Goal: Transaction & Acquisition: Book appointment/travel/reservation

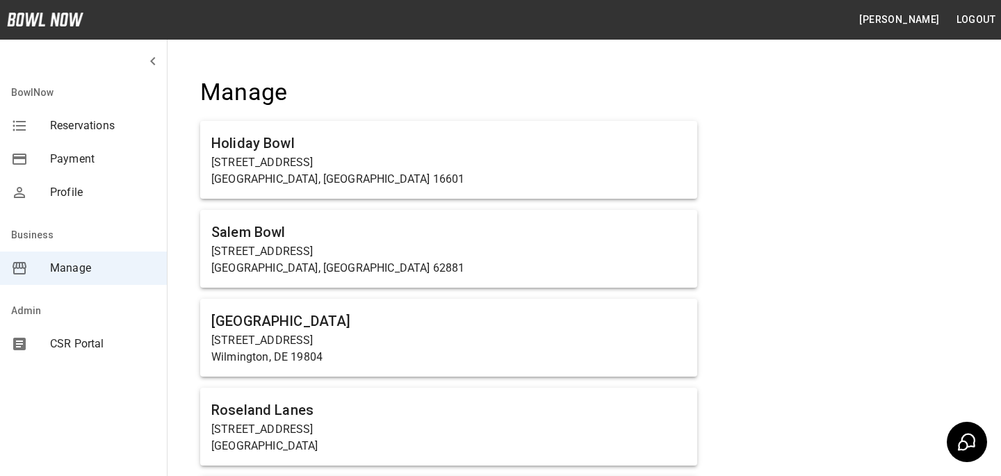
click at [149, 323] on div "Admin" at bounding box center [83, 310] width 167 height 33
click at [104, 352] on span "CSR Portal" at bounding box center [103, 344] width 106 height 17
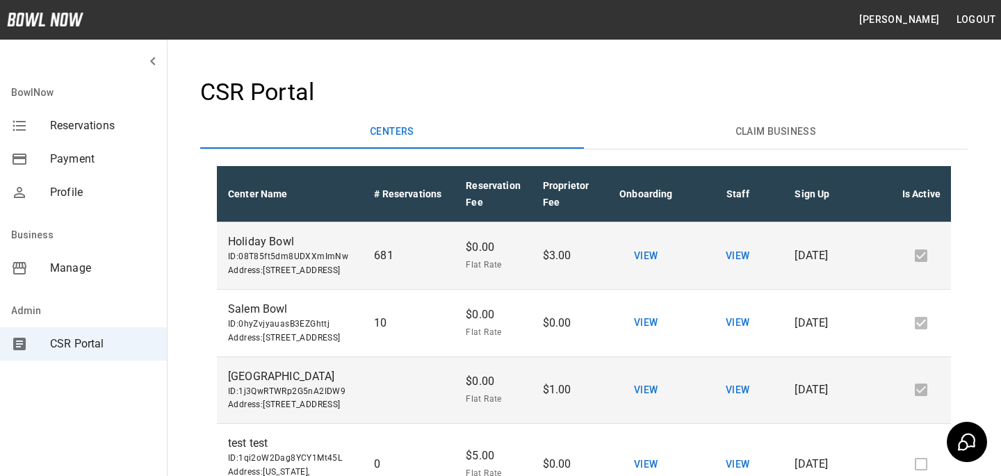
scroll to position [366, 0]
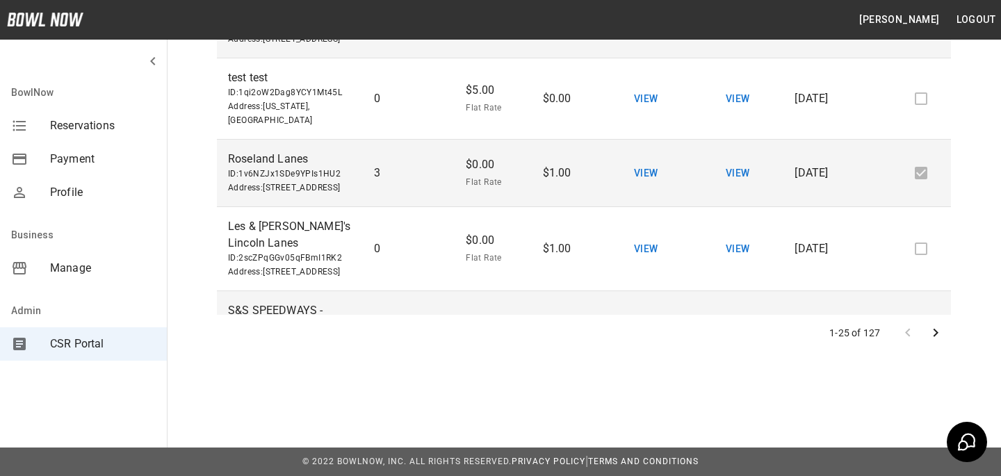
click at [937, 337] on icon "Go to next page" at bounding box center [936, 333] width 17 height 17
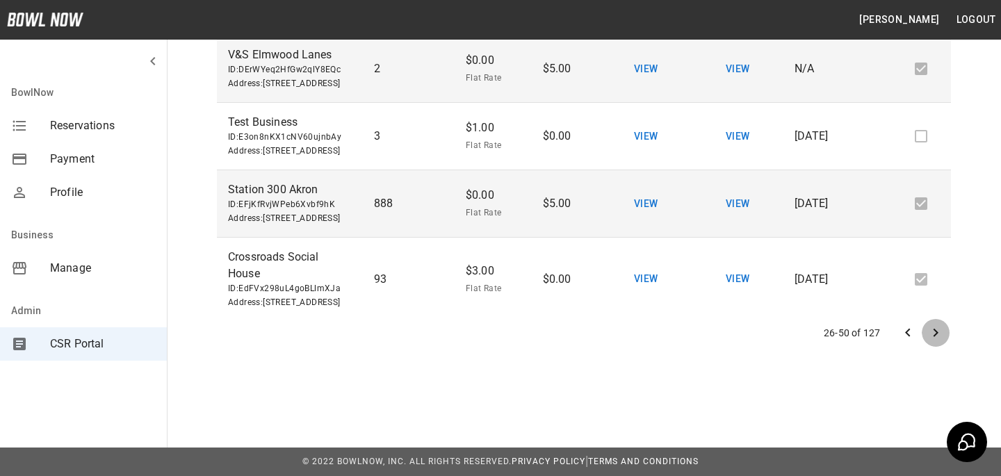
click at [939, 335] on icon "Go to next page" at bounding box center [936, 333] width 17 height 17
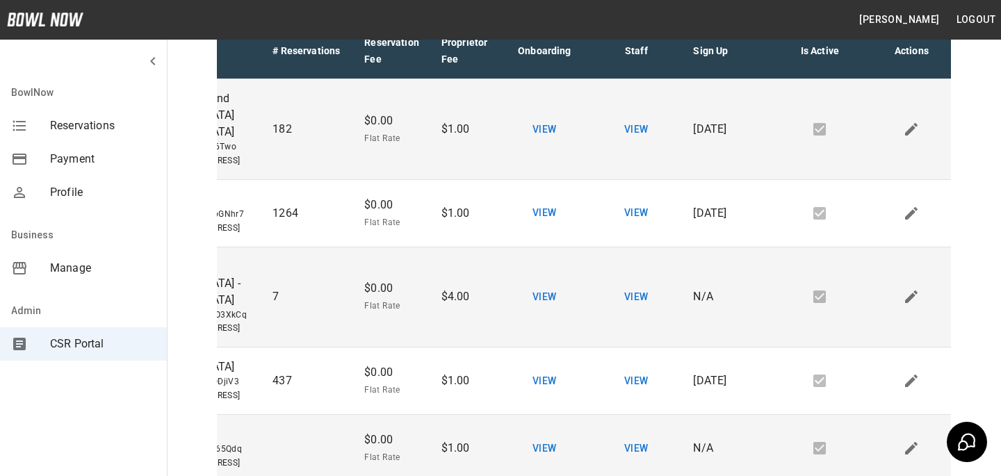
scroll to position [142, 0]
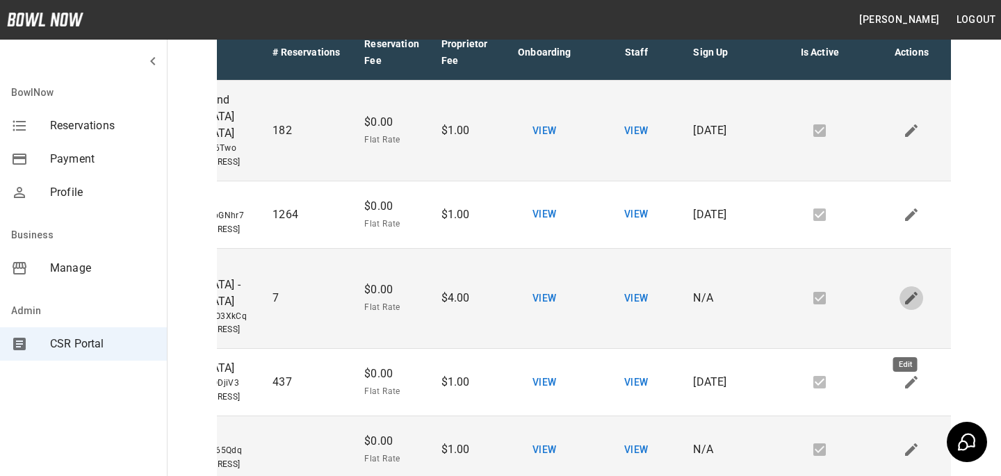
click at [912, 307] on icon "Edit" at bounding box center [911, 298] width 17 height 17
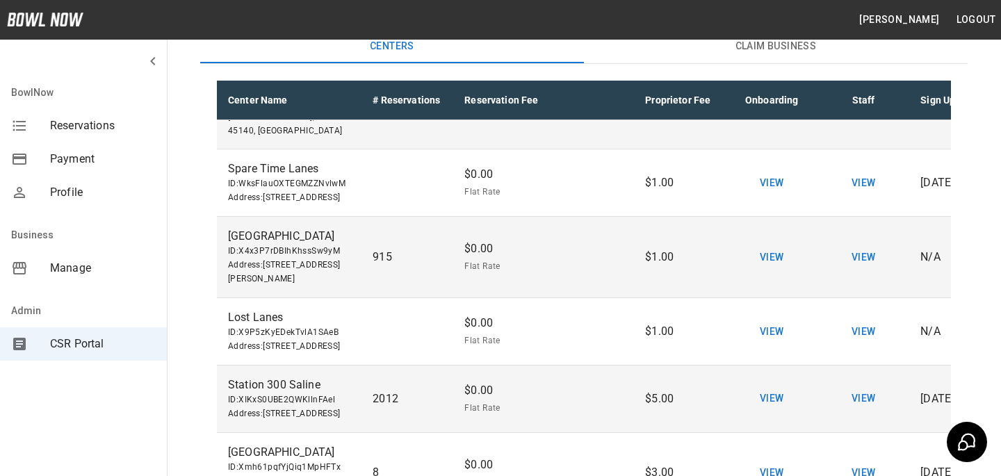
scroll to position [366, 0]
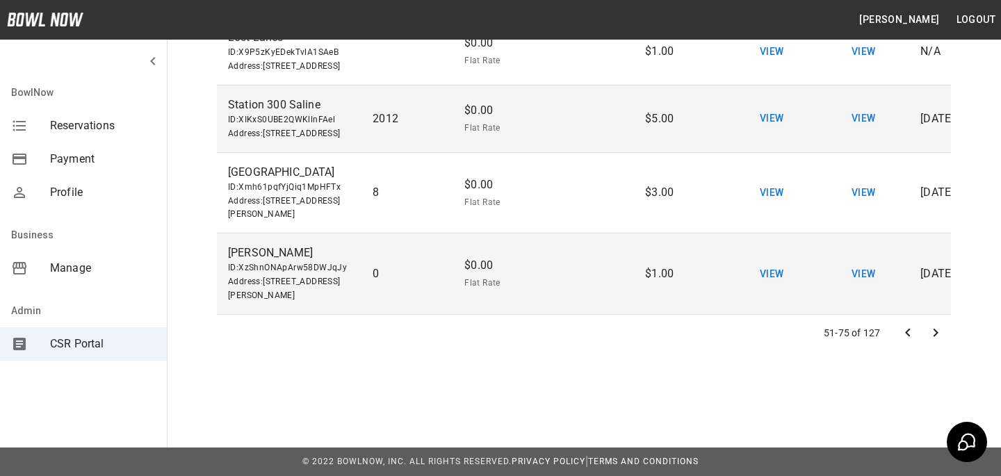
click at [904, 342] on button "Go to previous page" at bounding box center [908, 333] width 28 height 28
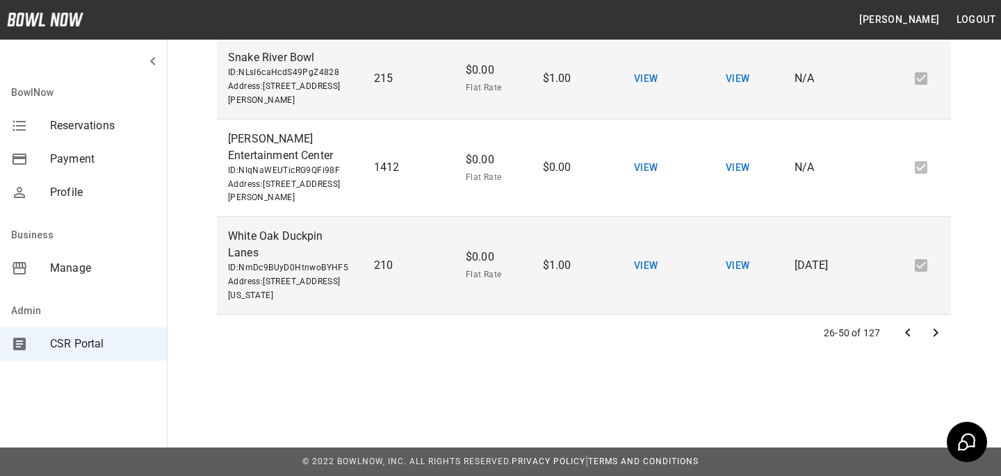
scroll to position [1829, 0]
click at [904, 345] on button "Go to previous page" at bounding box center [908, 333] width 28 height 28
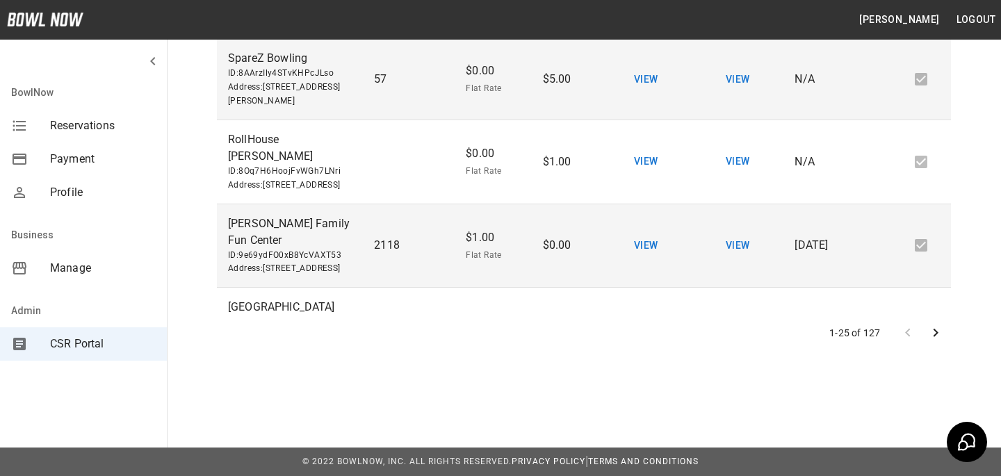
scroll to position [1232, 100]
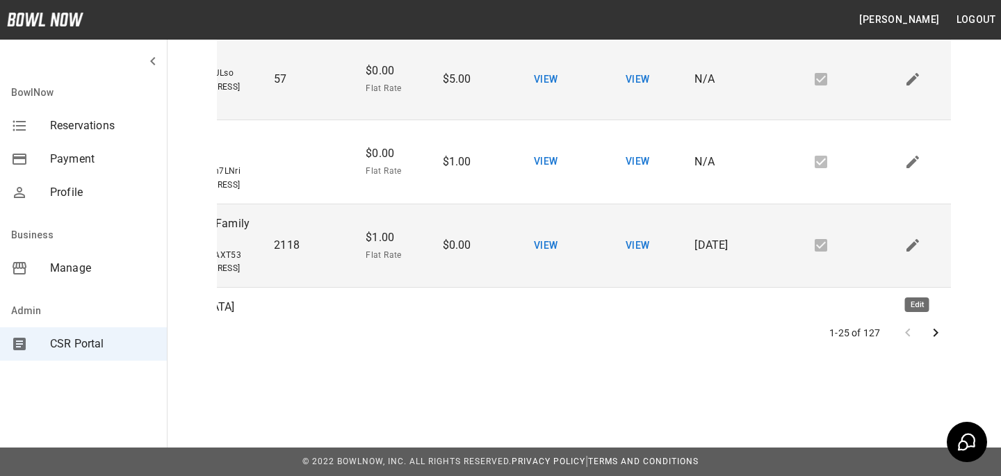
click at [916, 13] on icon "Edit" at bounding box center [924, 5] width 17 height 17
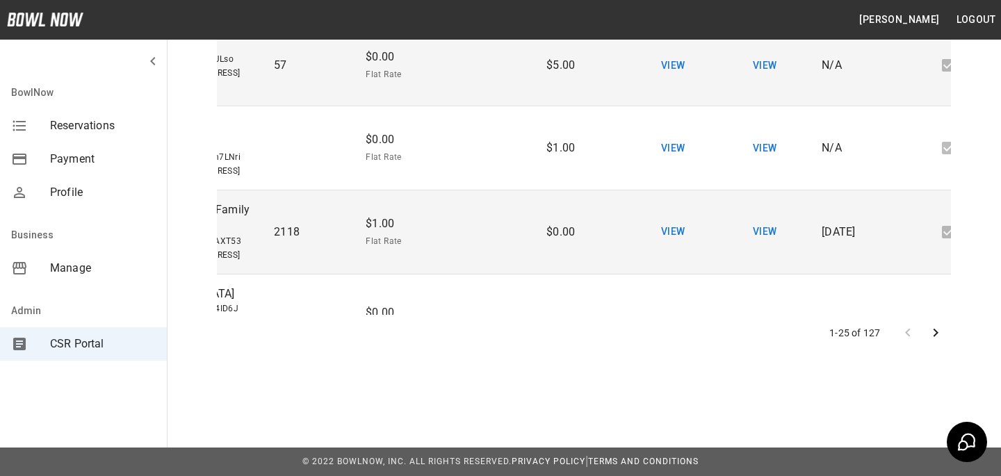
scroll to position [1215, 100]
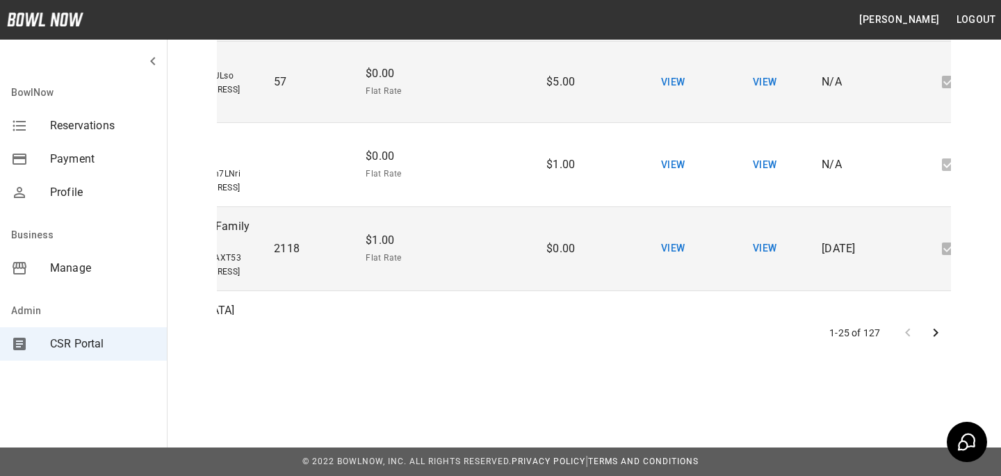
click at [477, 26] on input "*" at bounding box center [500, 6] width 48 height 39
click at [419, 281] on body "Bradey Powell Logout BowlNow Reservations Payment Profile Business Manage Admin…" at bounding box center [500, 55] width 1001 height 842
click at [412, 335] on li "Percentage" at bounding box center [401, 340] width 83 height 25
type input "**********"
click at [482, 26] on input "*" at bounding box center [478, 6] width 46 height 39
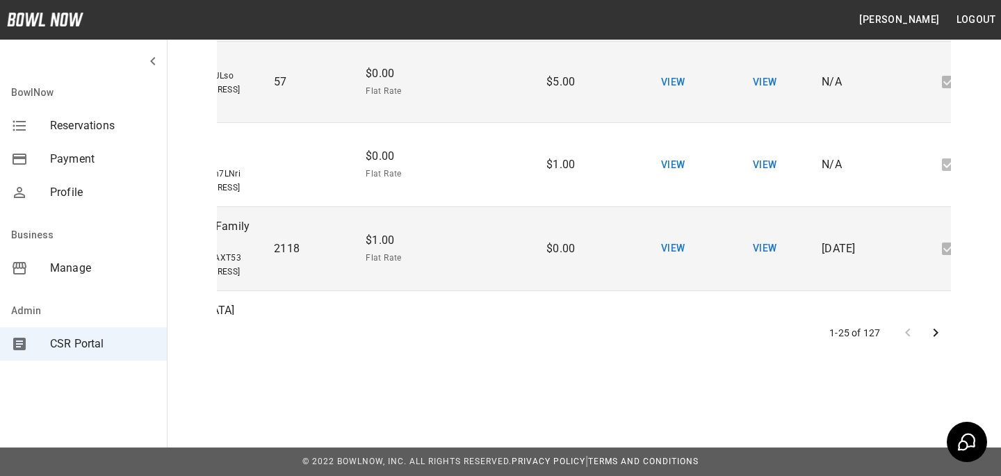
click at [493, 26] on input "*" at bounding box center [478, 6] width 46 height 39
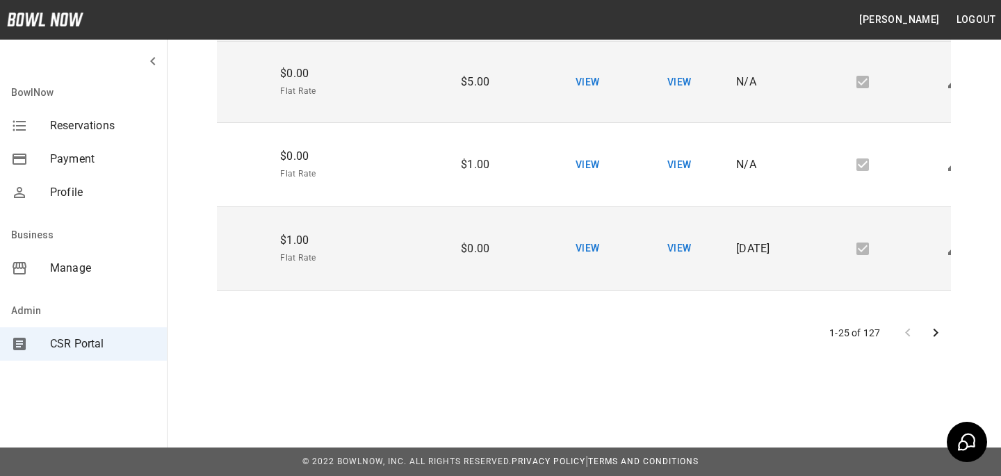
scroll to position [1215, 229]
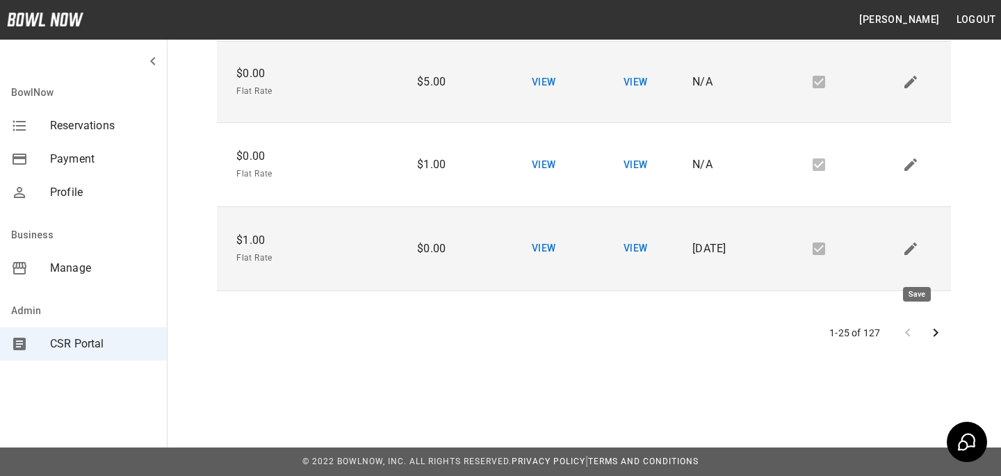
type input "***"
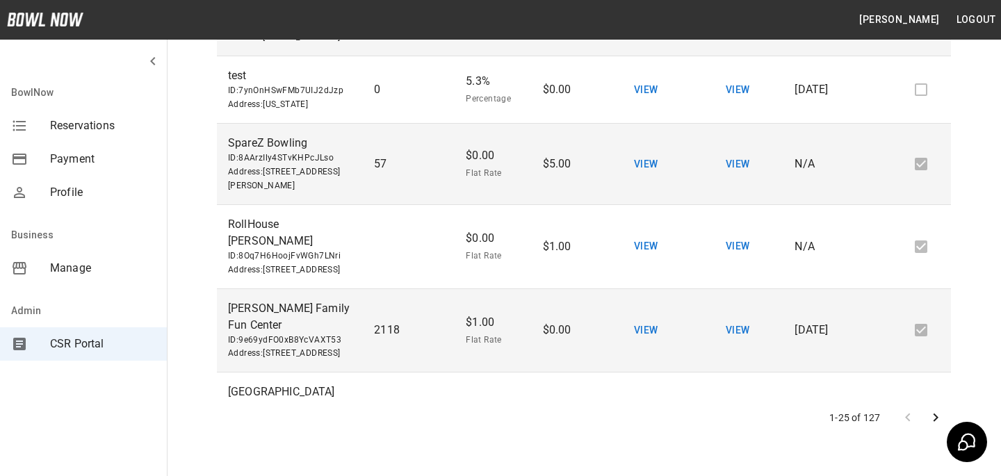
scroll to position [143, 0]
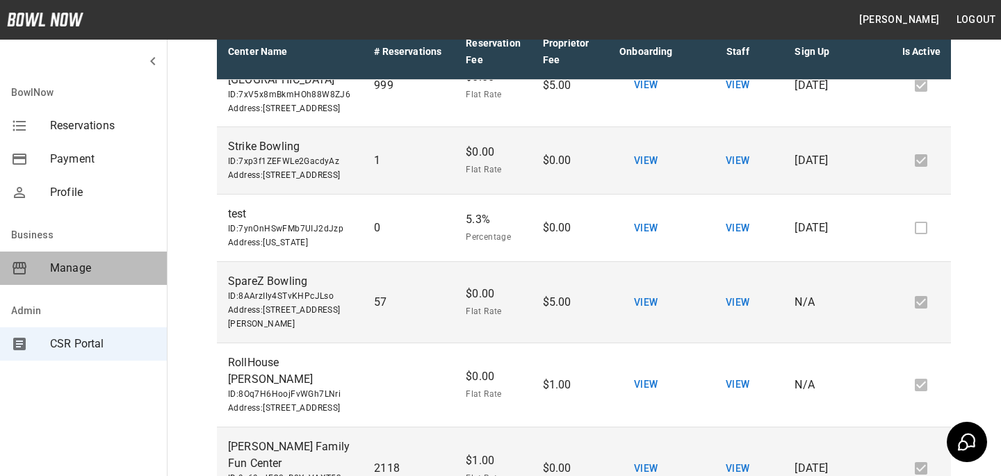
click at [108, 272] on span "Manage" at bounding box center [103, 268] width 106 height 17
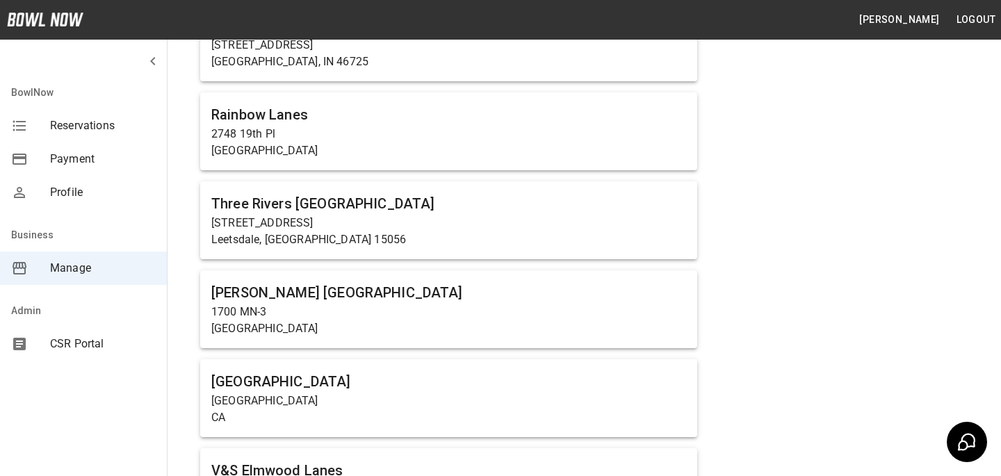
scroll to position [1793, 0]
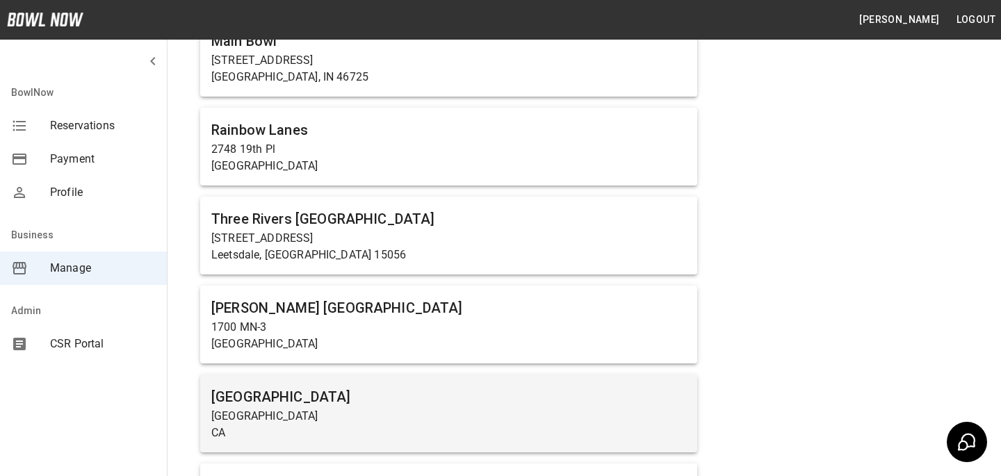
click at [346, 407] on h6 "[GEOGRAPHIC_DATA]" at bounding box center [448, 397] width 475 height 22
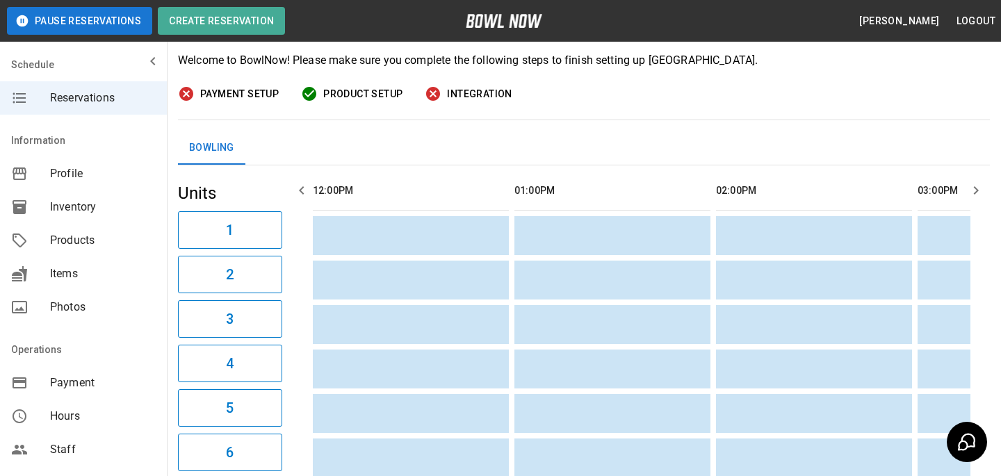
scroll to position [138, 0]
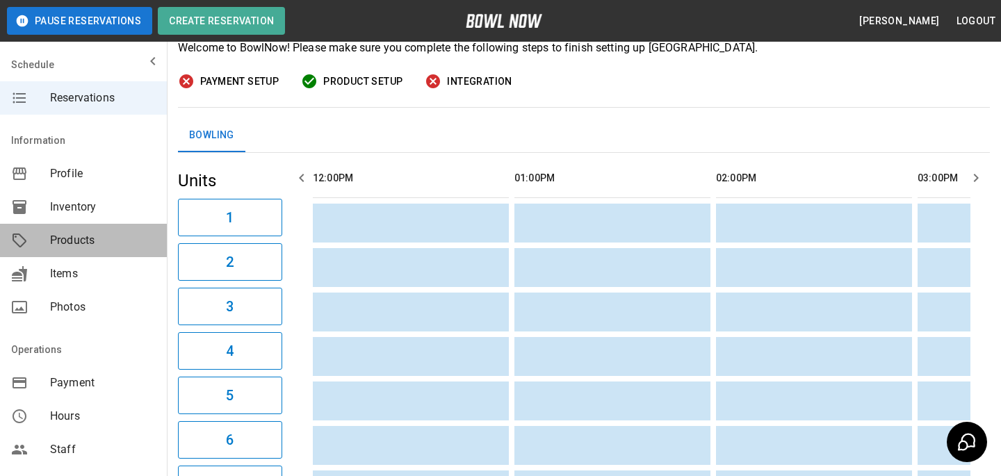
click at [115, 252] on div "Products" at bounding box center [83, 240] width 167 height 33
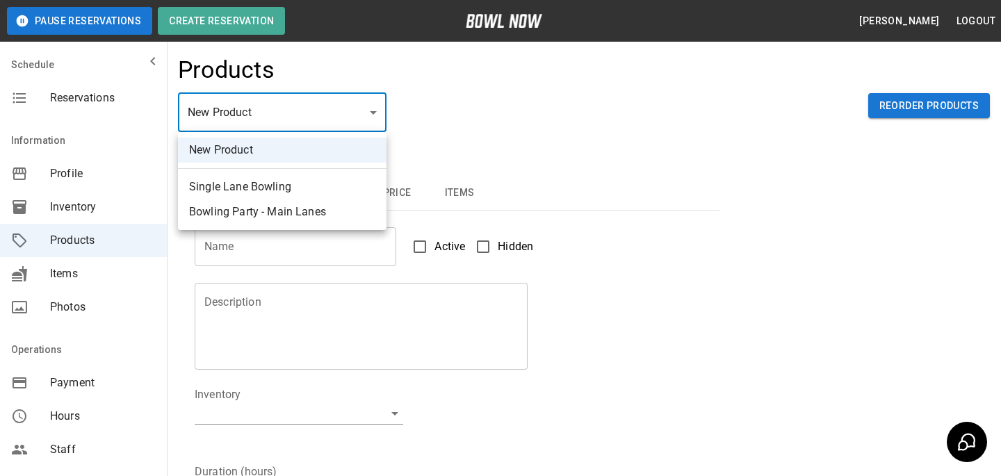
click at [266, 103] on body "Pause Reservations Create Reservation Bradey Powell Logout Schedule Reservation…" at bounding box center [500, 448] width 1001 height 896
click at [265, 181] on li "Single Lane Bowling" at bounding box center [282, 187] width 209 height 25
type input "*"
type input "**********"
type textarea "**********"
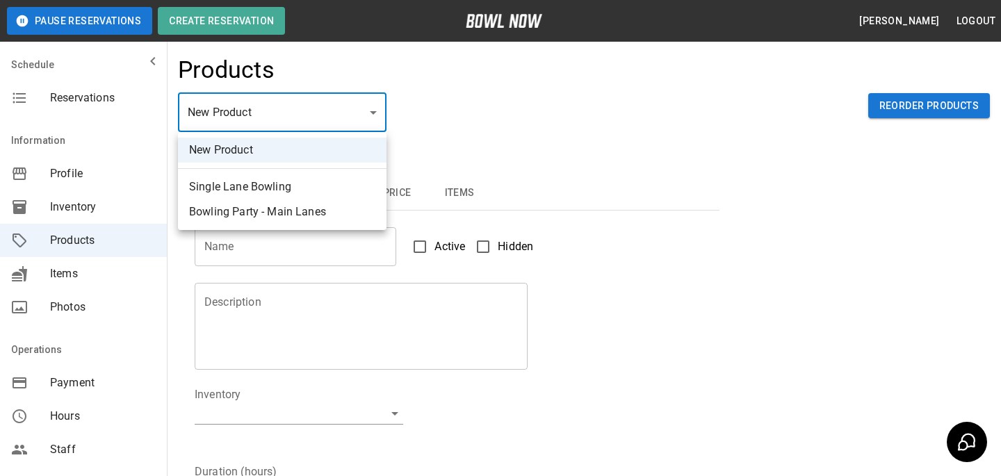
type input "**********"
type input "*"
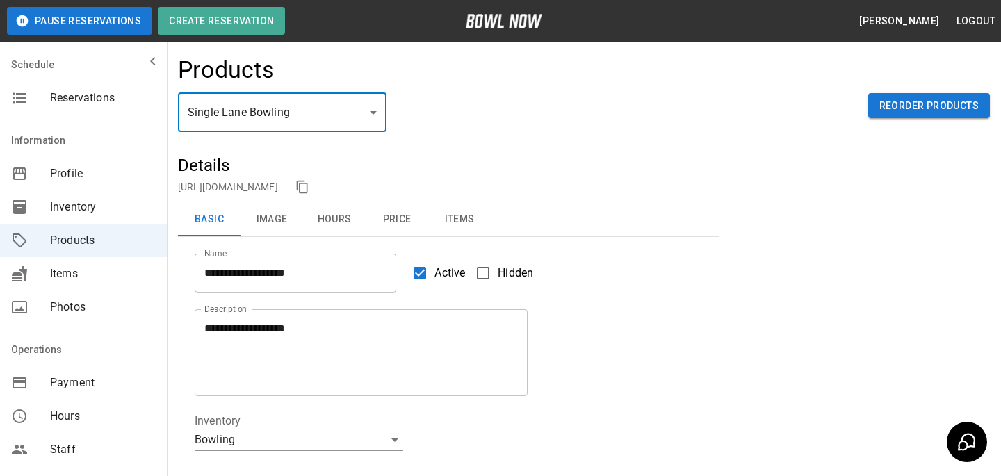
click at [397, 179] on div "https://bowlnow.com/places/CqmaePtBvVwYoADb2Knz?pid=XJxz7P9SRJGDI9pNicv8" at bounding box center [449, 187] width 542 height 21
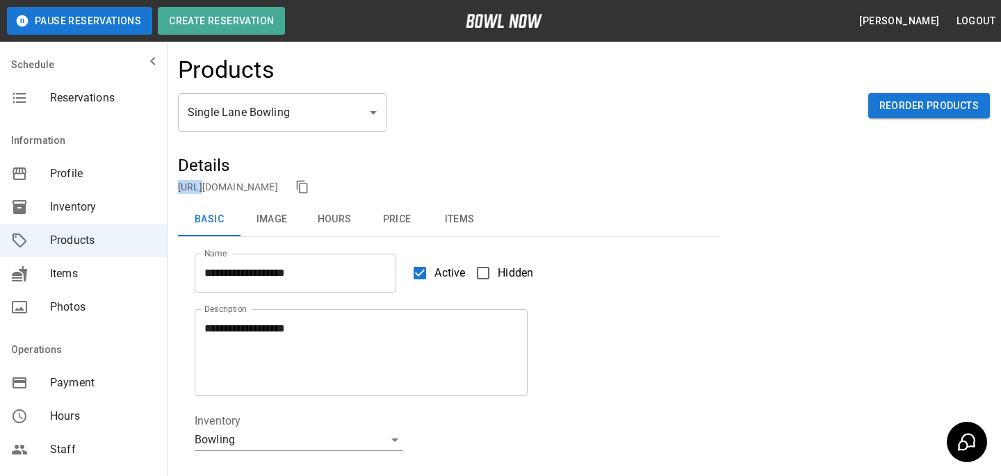
click at [278, 180] on p "https://bowlnow.com/places/CqmaePtBvVwYoADb2Knz?pid=XJxz7P9SRJGDI9pNicv8" at bounding box center [228, 187] width 100 height 14
click at [397, 195] on div "https://bowlnow.com/places/CqmaePtBvVwYoADb2Knz?pid=XJxz7P9SRJGDI9pNicv8" at bounding box center [449, 187] width 542 height 21
click at [278, 187] on link "https://bowlnow.com/places/CqmaePtBvVwYoADb2Knz?pid=XJxz7P9SRJGDI9pNicv8" at bounding box center [228, 186] width 100 height 11
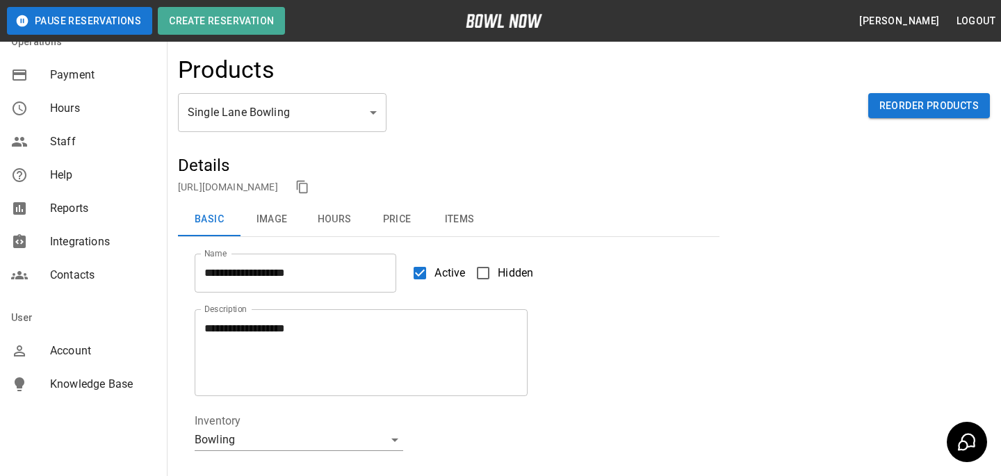
click at [86, 362] on div "Account" at bounding box center [83, 350] width 167 height 33
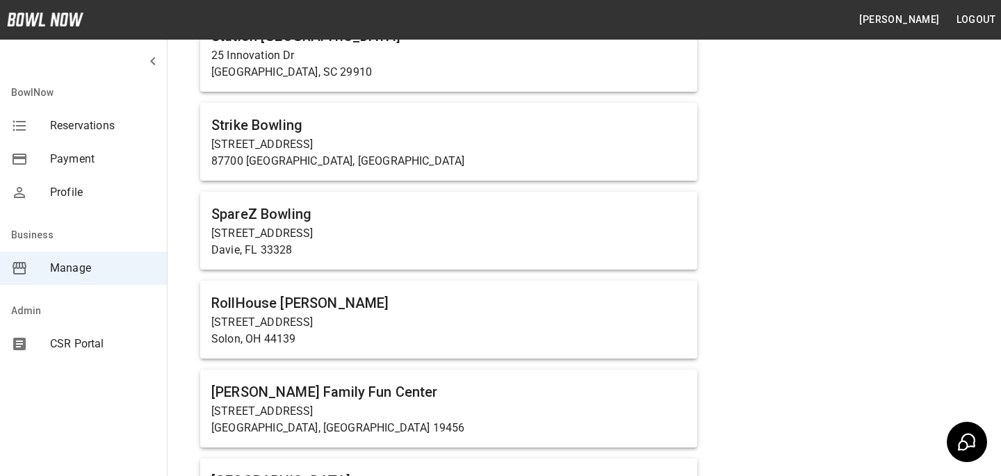
scroll to position [1281, 0]
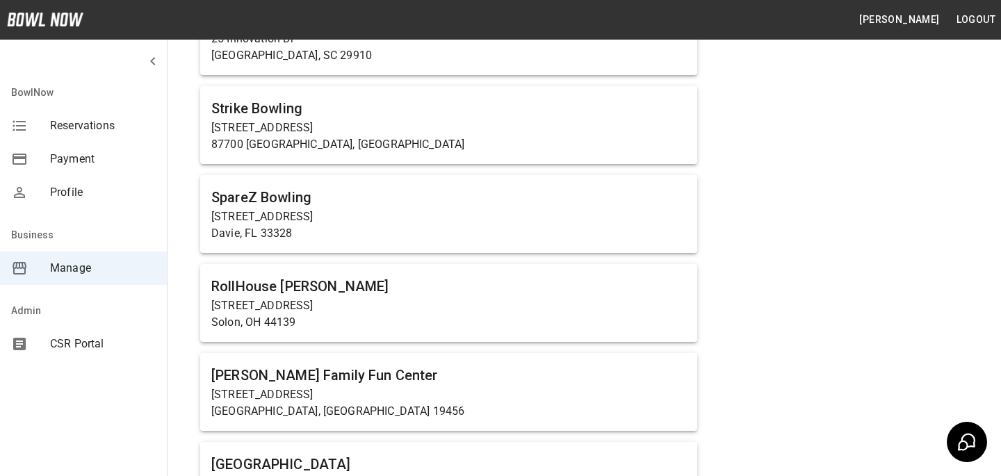
click at [108, 328] on div "CSR Portal" at bounding box center [83, 344] width 167 height 33
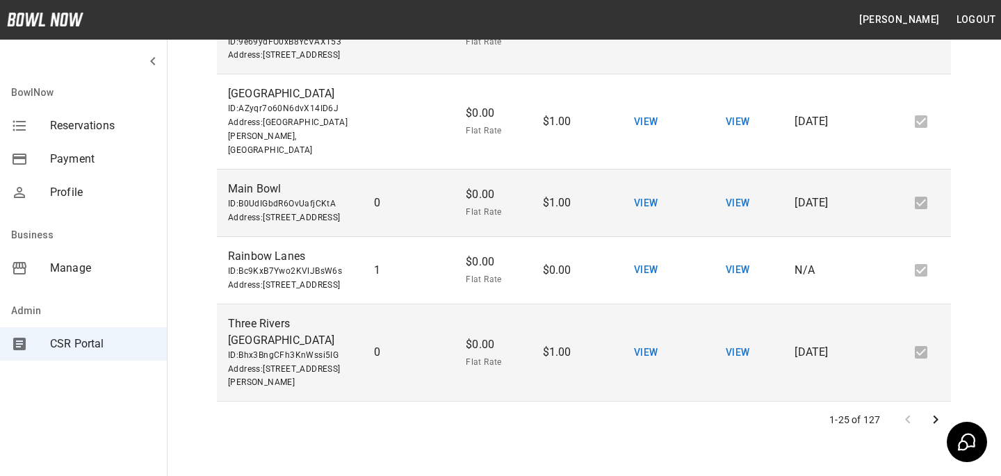
scroll to position [366, 0]
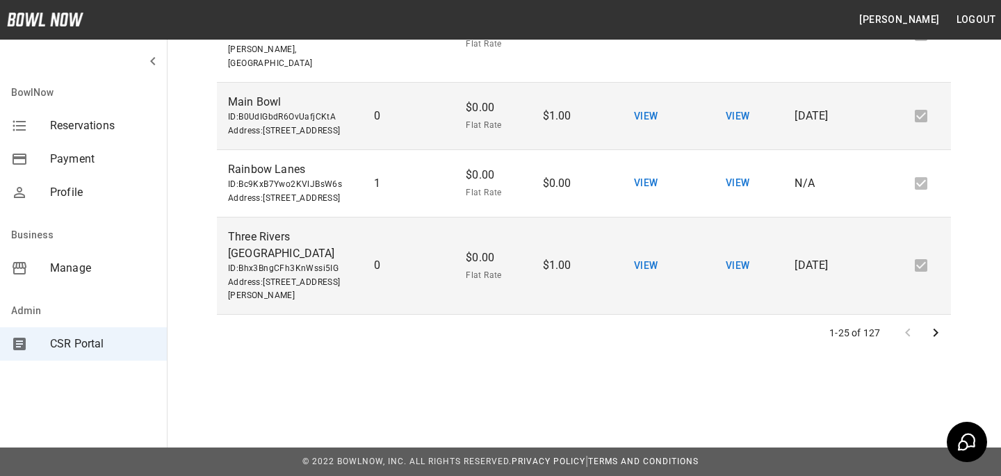
click at [946, 334] on button "Go to next page" at bounding box center [936, 333] width 28 height 28
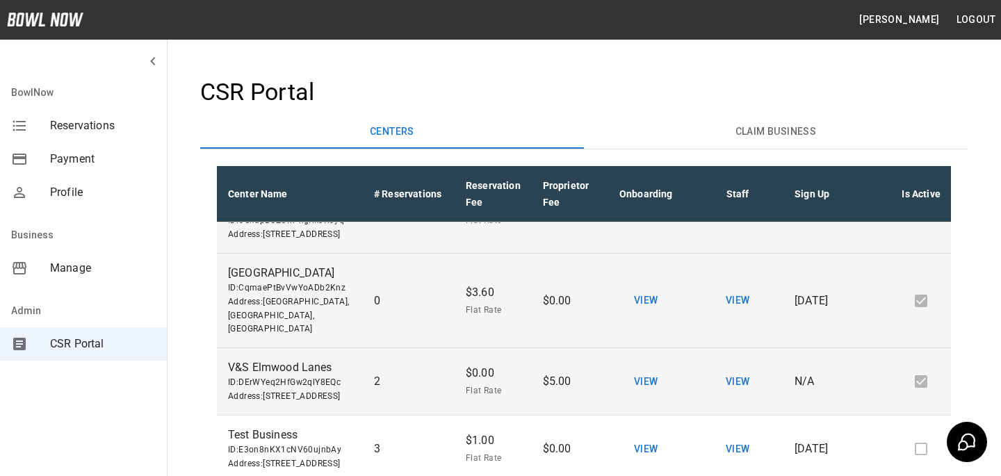
scroll to position [53, 100]
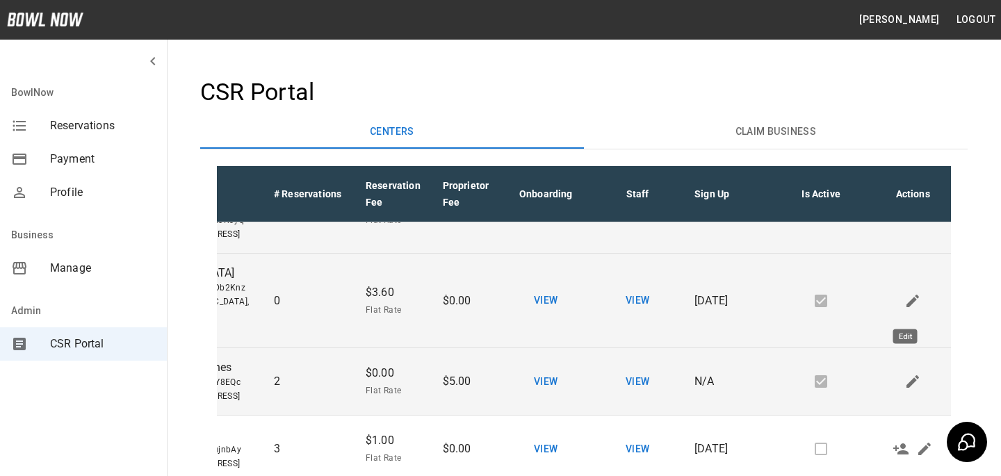
click at [914, 308] on button "Edit" at bounding box center [913, 301] width 24 height 24
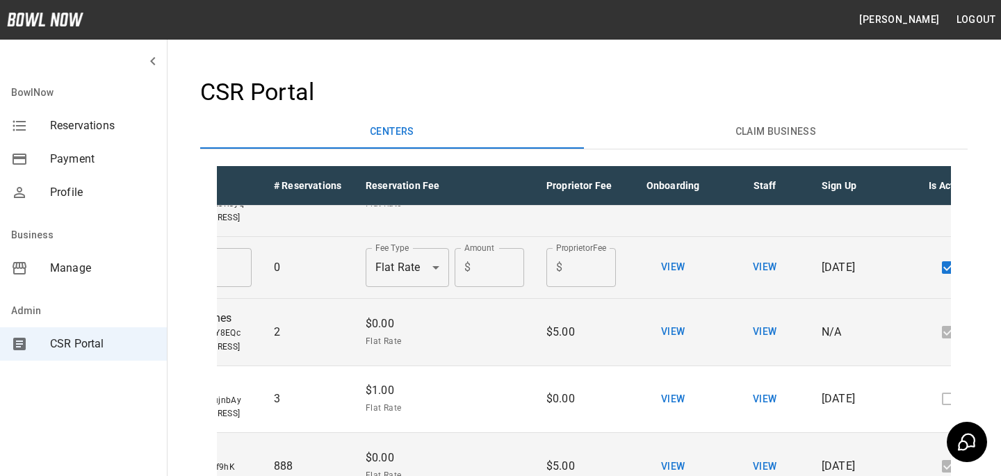
click at [487, 280] on input "***" at bounding box center [500, 267] width 48 height 39
type input "*"
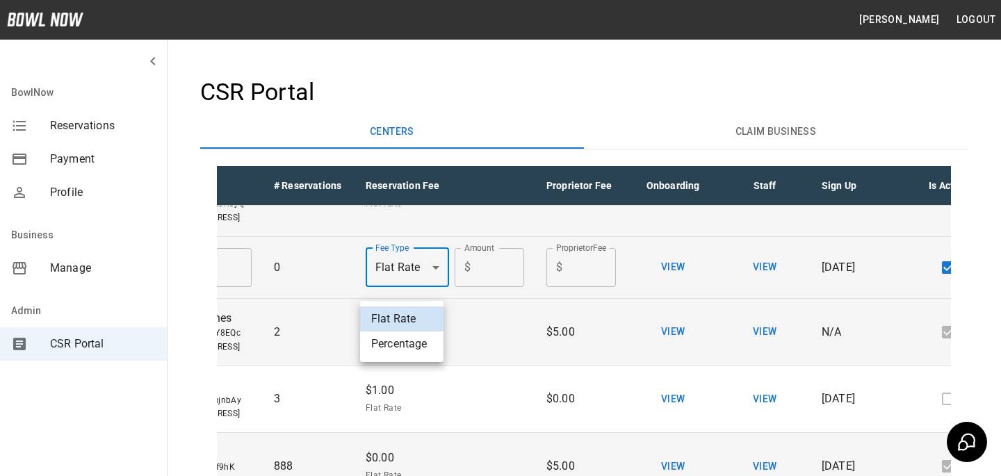
click at [409, 289] on body "**********" at bounding box center [500, 421] width 1001 height 842
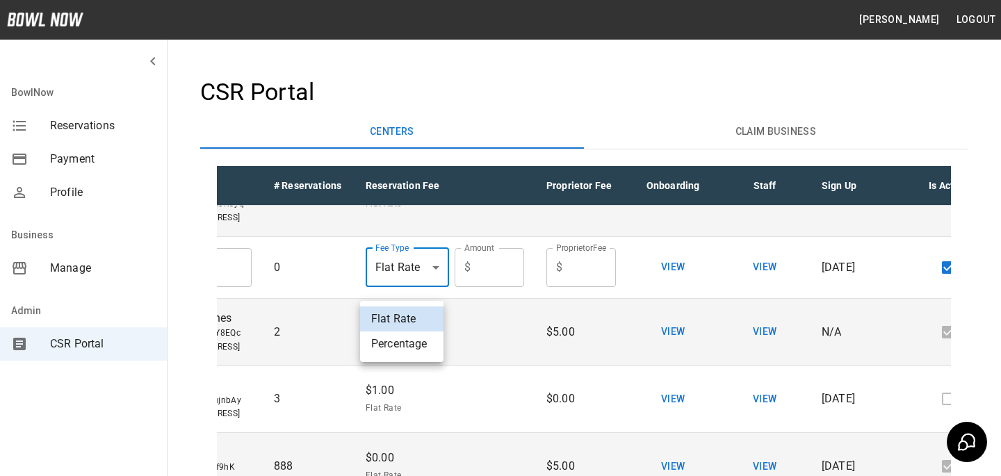
click at [406, 346] on li "Percentage" at bounding box center [401, 344] width 83 height 25
type input "**********"
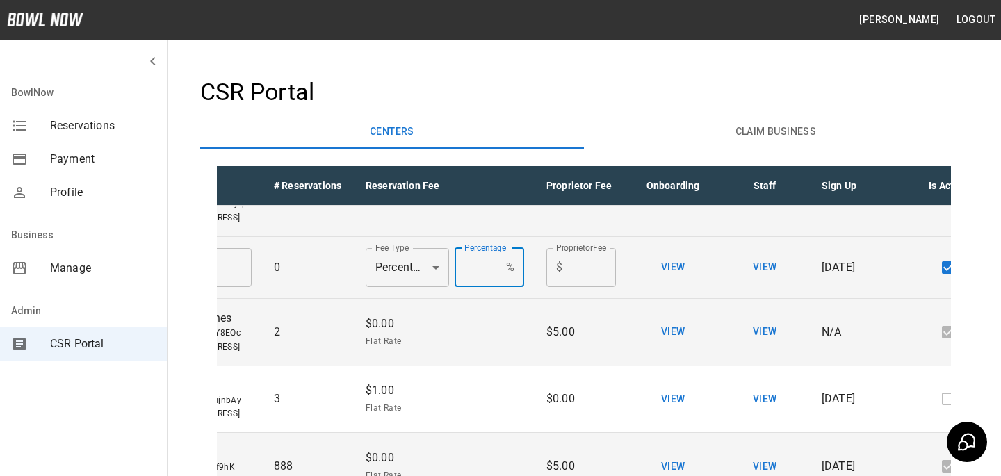
click at [493, 284] on input "**" at bounding box center [478, 267] width 46 height 39
click at [492, 280] on input "*" at bounding box center [478, 267] width 46 height 39
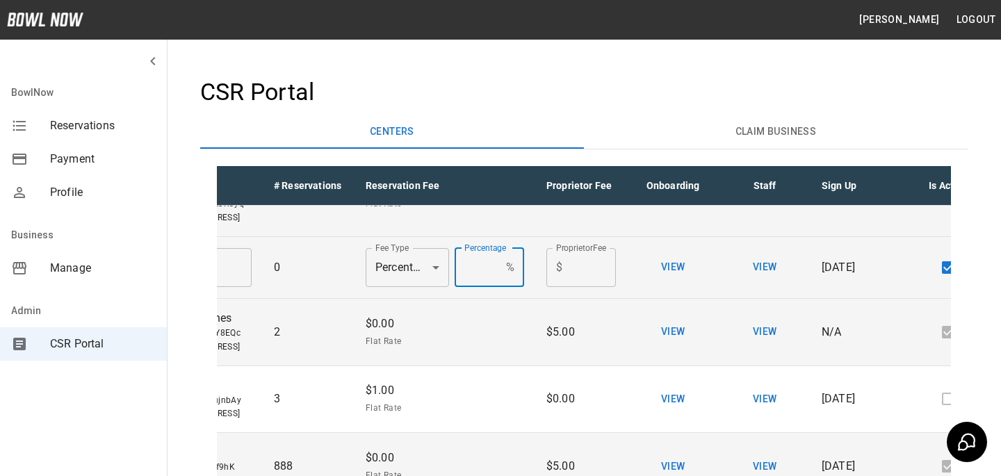
click at [492, 280] on input "*" at bounding box center [478, 267] width 46 height 39
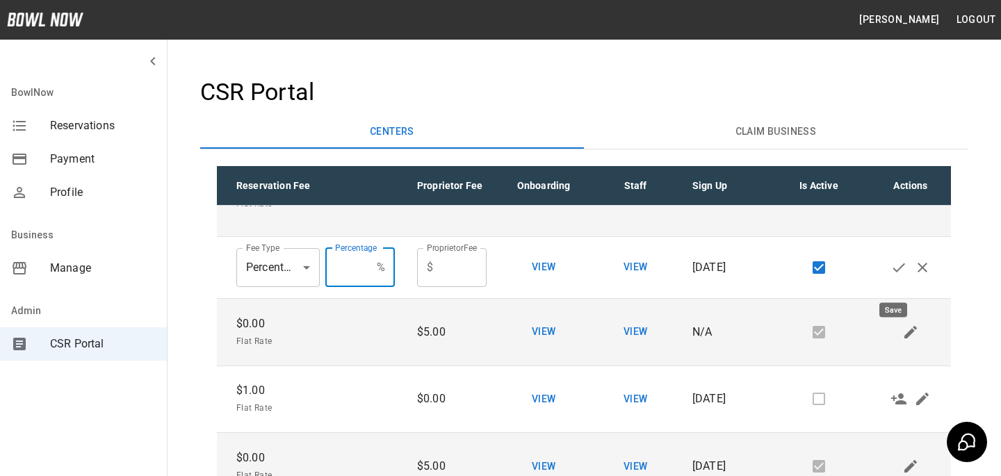
type input "***"
click at [895, 272] on icon "Save" at bounding box center [899, 267] width 13 height 9
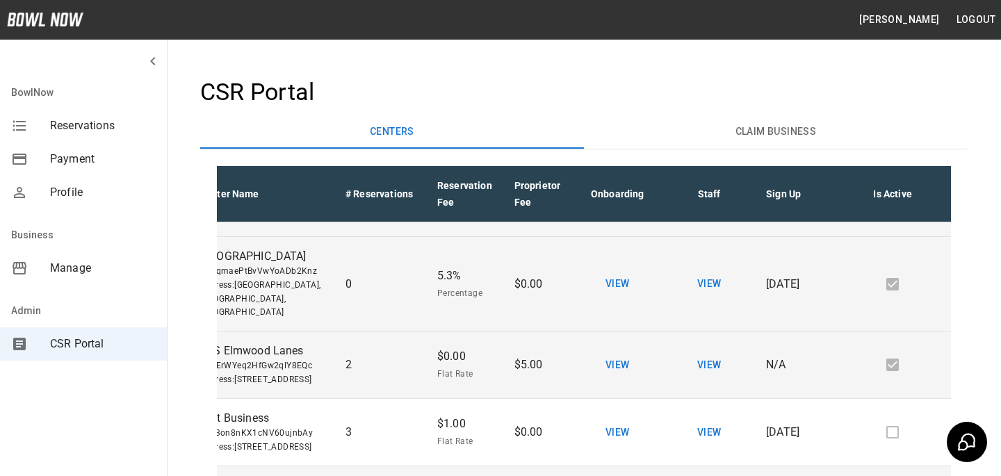
scroll to position [70, 0]
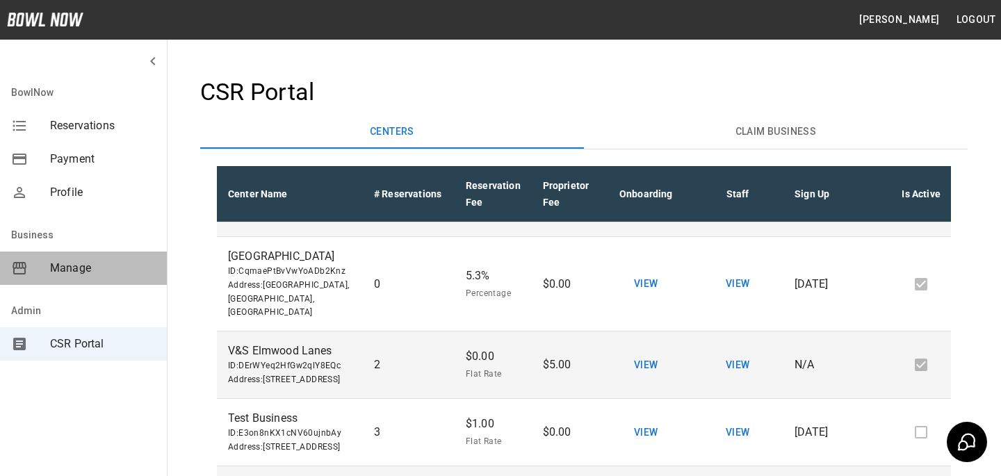
click at [125, 260] on span "Manage" at bounding box center [103, 268] width 106 height 17
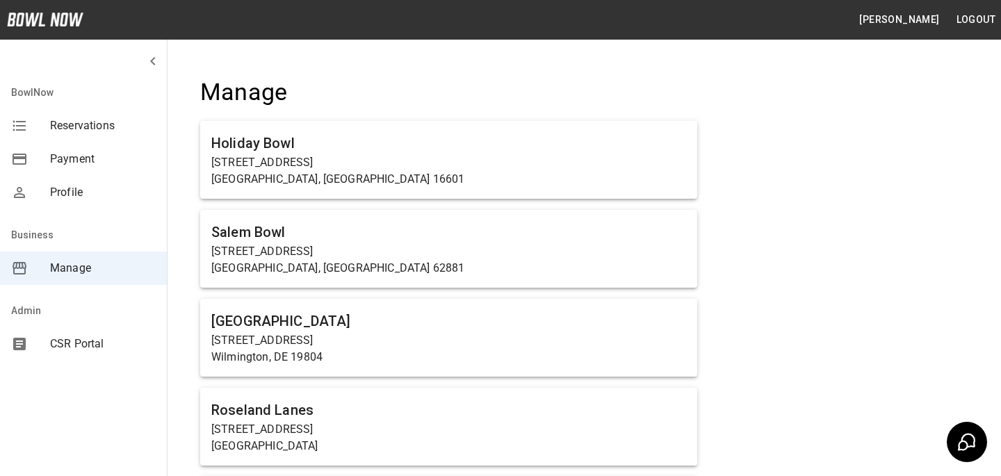
scroll to position [973, 0]
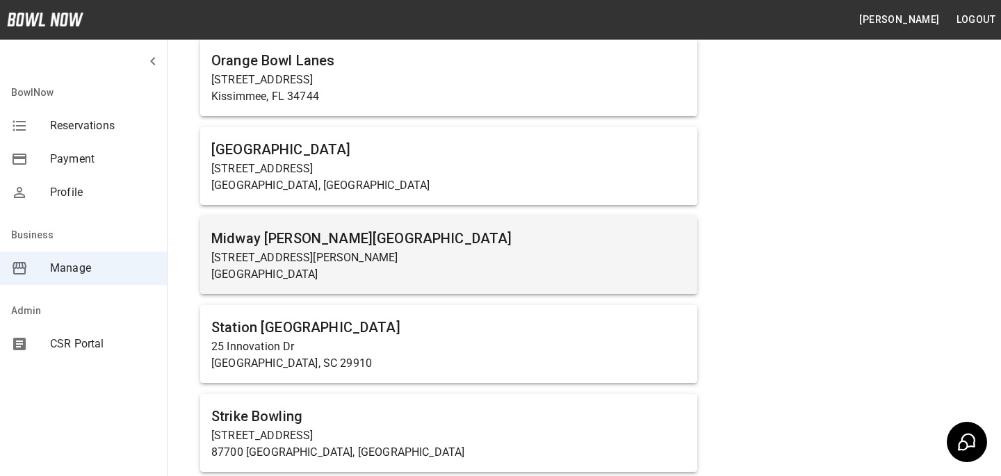
click at [418, 246] on h6 "Midway Bowling - Carlisle" at bounding box center [448, 238] width 475 height 22
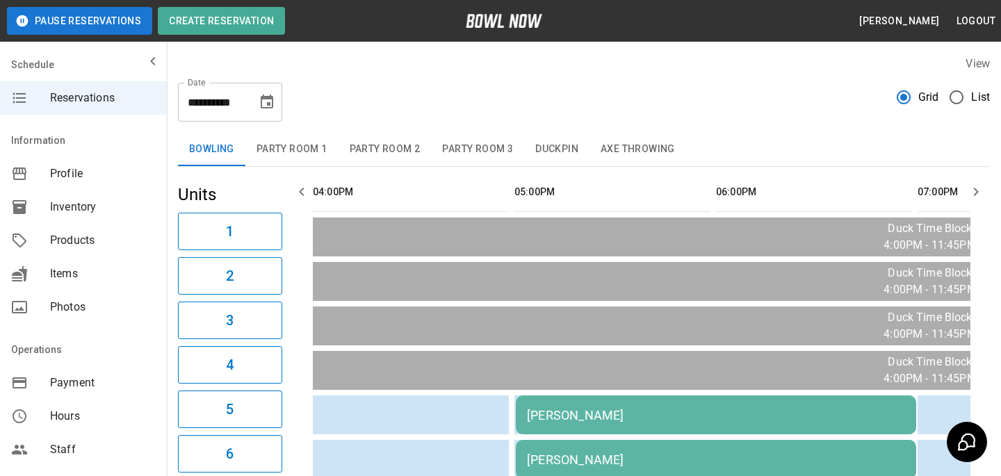
scroll to position [225, 0]
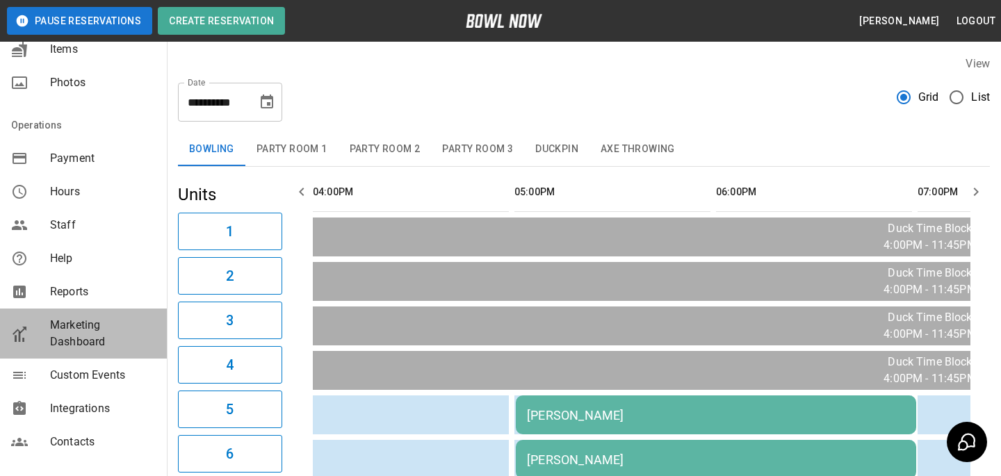
click at [83, 341] on span "Marketing Dashboard" at bounding box center [103, 333] width 106 height 33
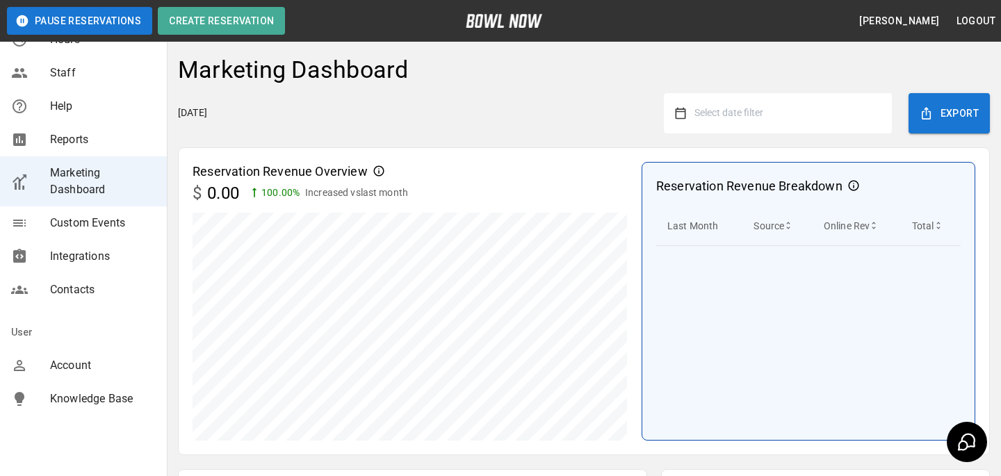
click at [757, 76] on div "Marketing Dashboard" at bounding box center [584, 75] width 812 height 38
click at [751, 110] on span "Select date filter" at bounding box center [729, 112] width 69 height 11
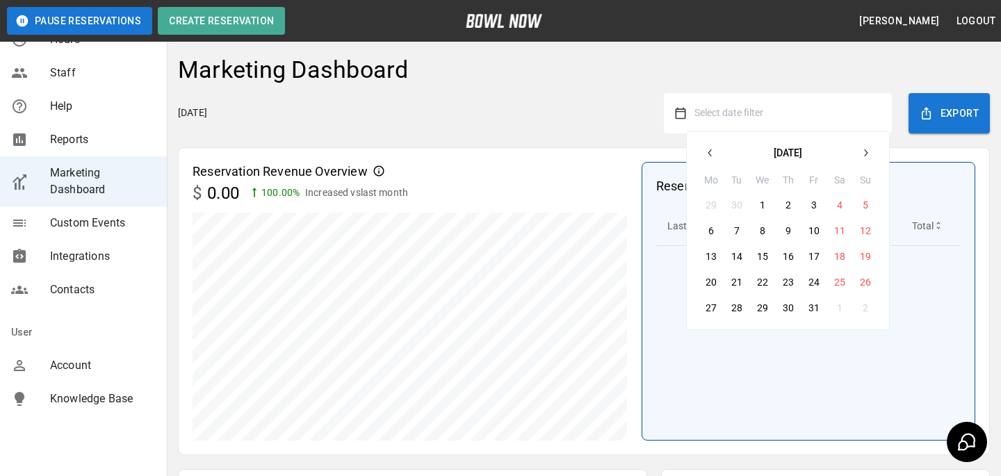
click at [718, 156] on button "button" at bounding box center [710, 152] width 25 height 25
click at [711, 209] on button "1" at bounding box center [711, 205] width 25 height 25
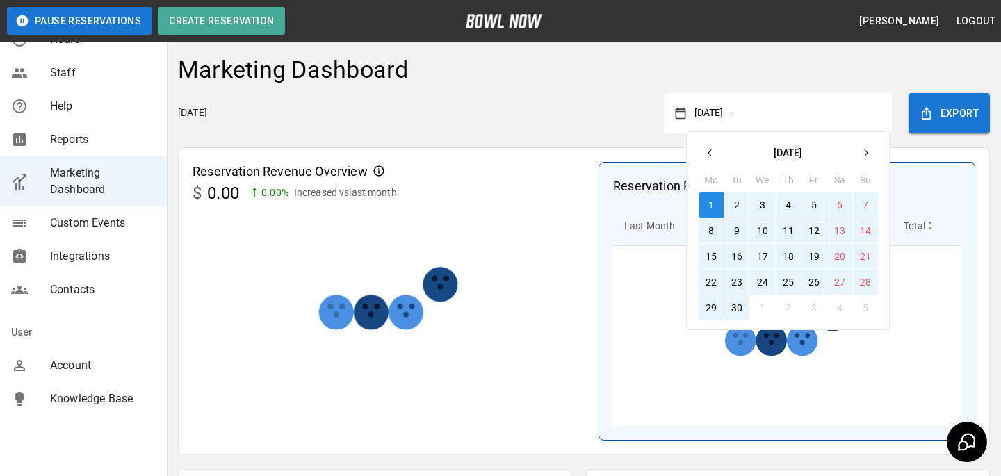
click at [736, 316] on button "30" at bounding box center [737, 308] width 25 height 25
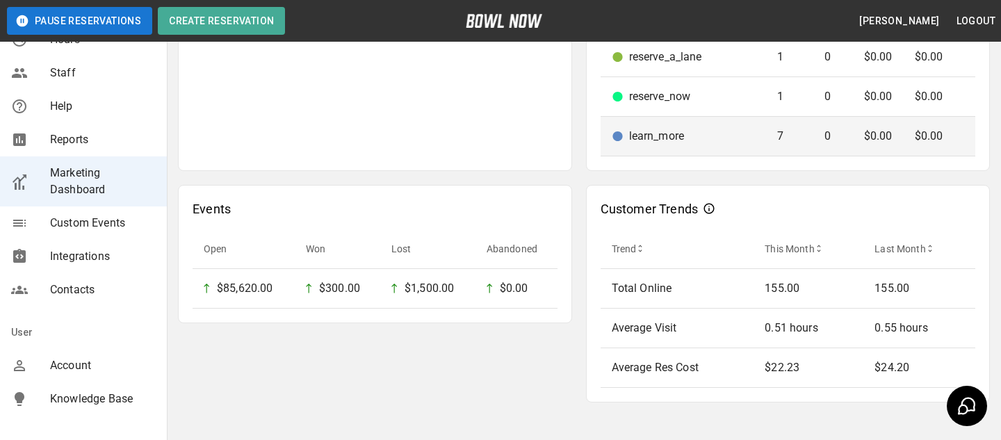
scroll to position [917, 0]
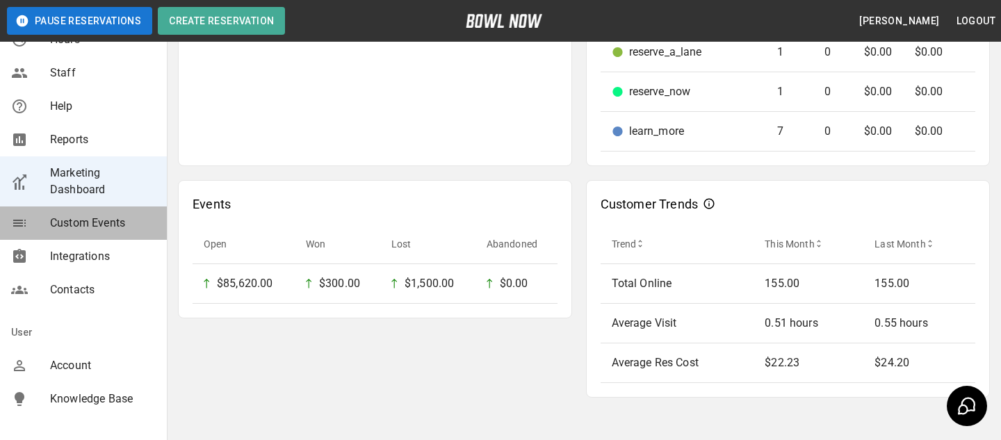
click at [124, 222] on span "Custom Events" at bounding box center [103, 223] width 106 height 17
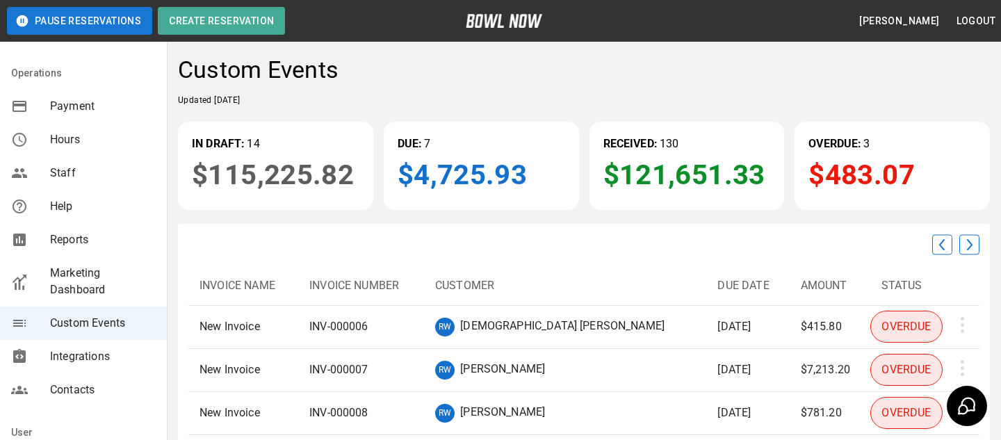
scroll to position [280, 0]
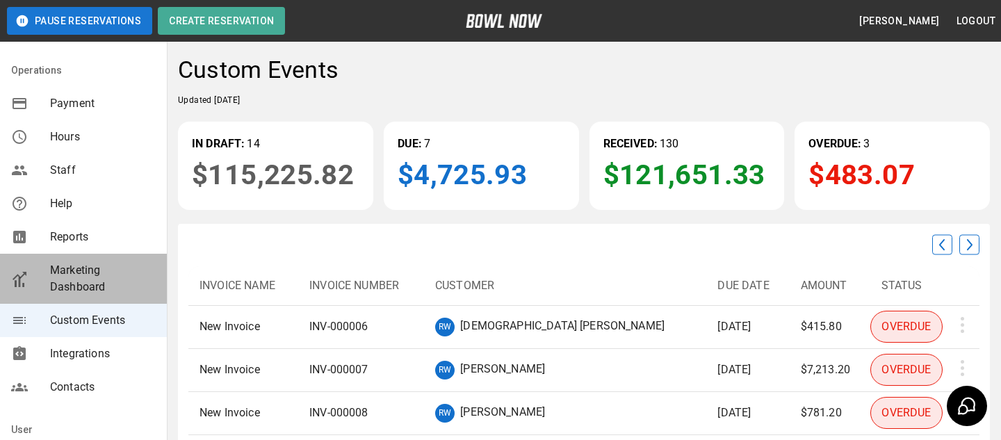
click at [97, 289] on span "Marketing Dashboard" at bounding box center [103, 278] width 106 height 33
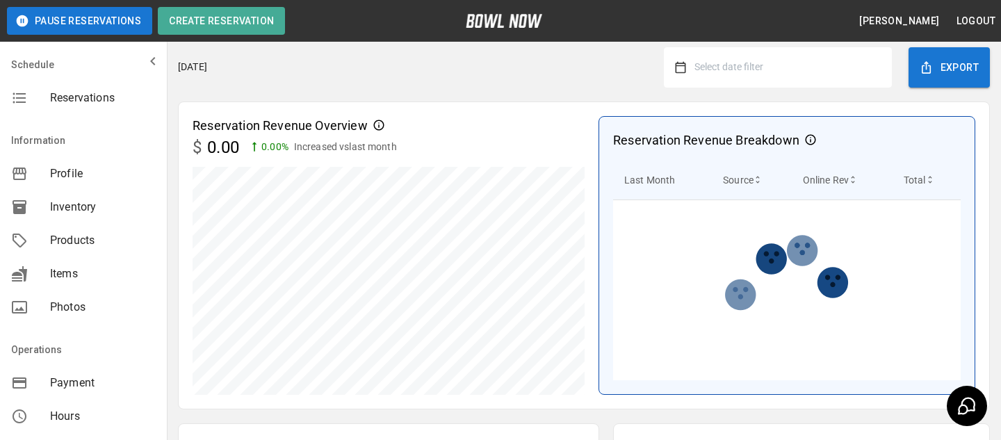
scroll to position [69, 0]
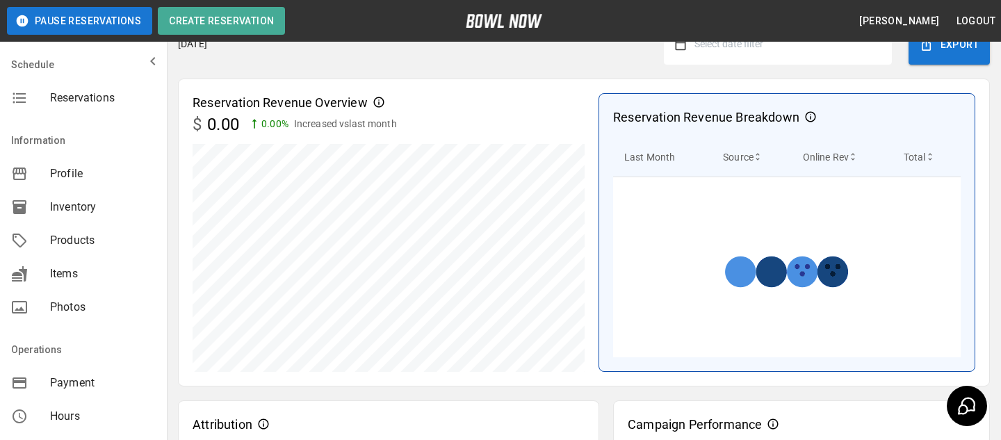
click at [698, 50] on button "Select date filter" at bounding box center [783, 44] width 195 height 25
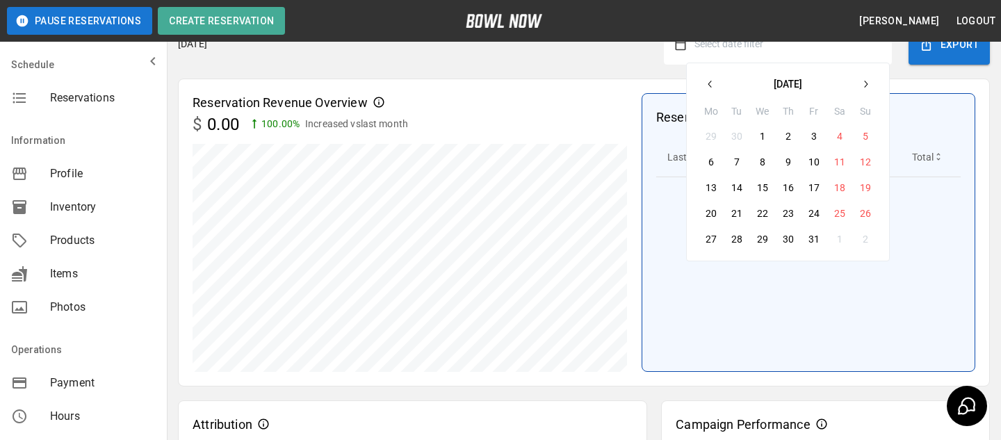
click at [718, 92] on button "button" at bounding box center [710, 84] width 25 height 25
click at [713, 140] on button "1" at bounding box center [711, 136] width 25 height 25
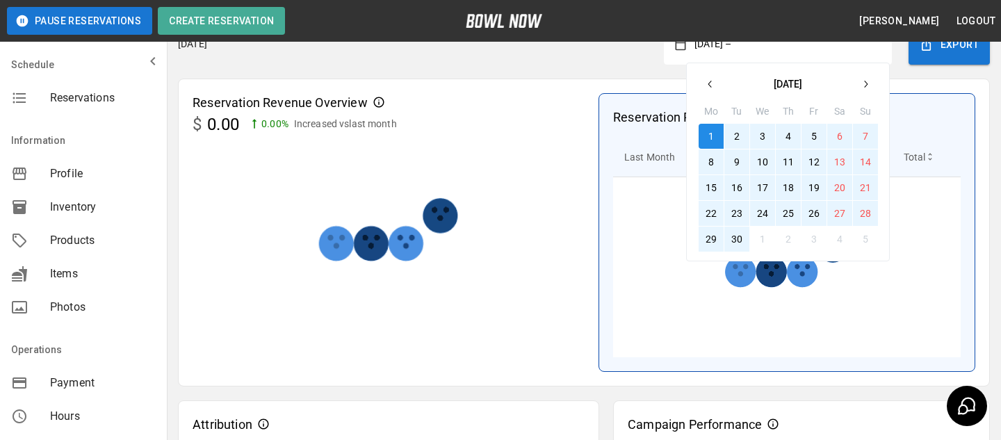
click at [736, 236] on button "30" at bounding box center [737, 239] width 25 height 25
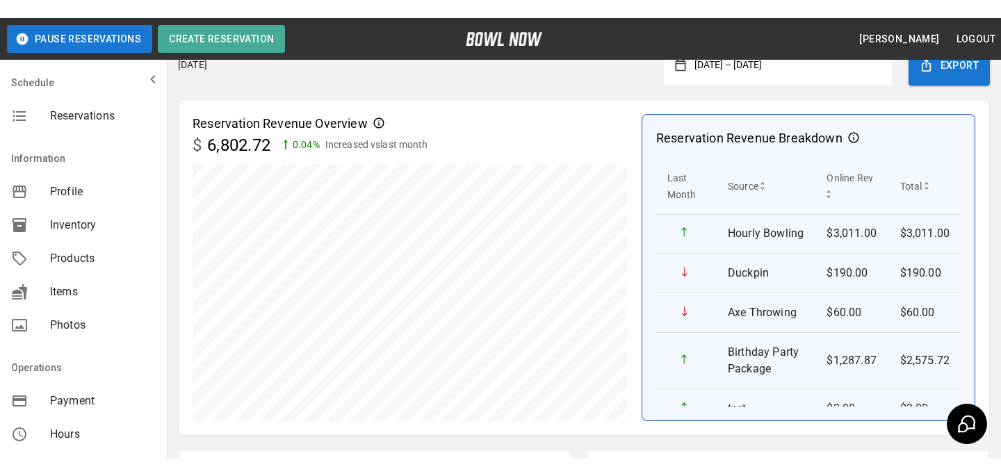
scroll to position [0, 0]
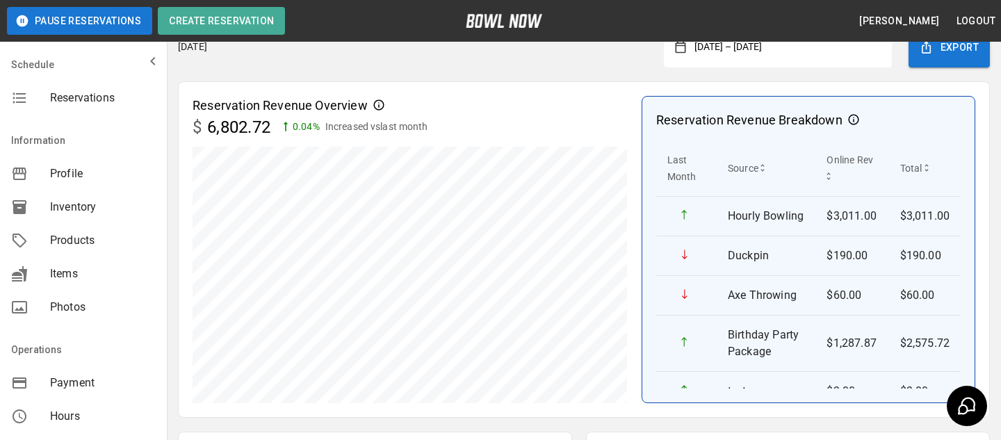
click at [778, 67] on div "September 1, 2025 – September 30, 2025" at bounding box center [778, 47] width 228 height 40
click at [763, 67] on div "September 1, 2025 – September 30, 2025" at bounding box center [778, 47] width 228 height 40
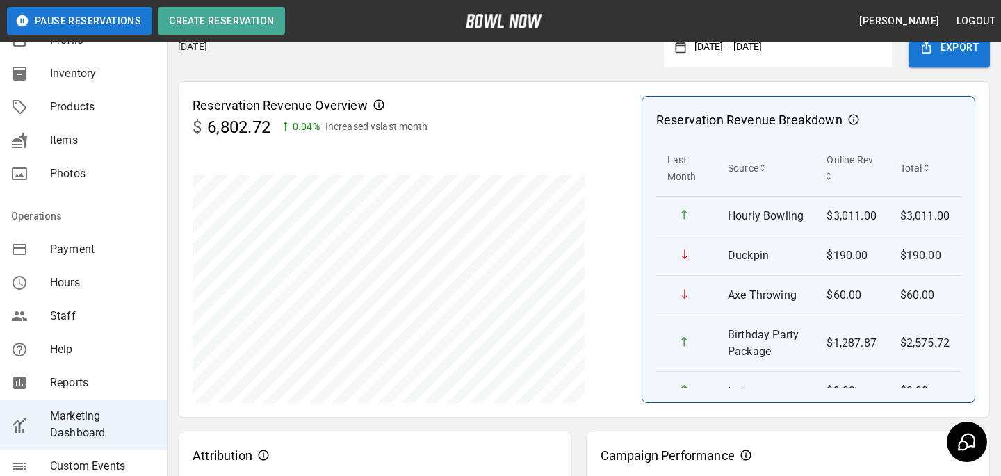
scroll to position [388, 0]
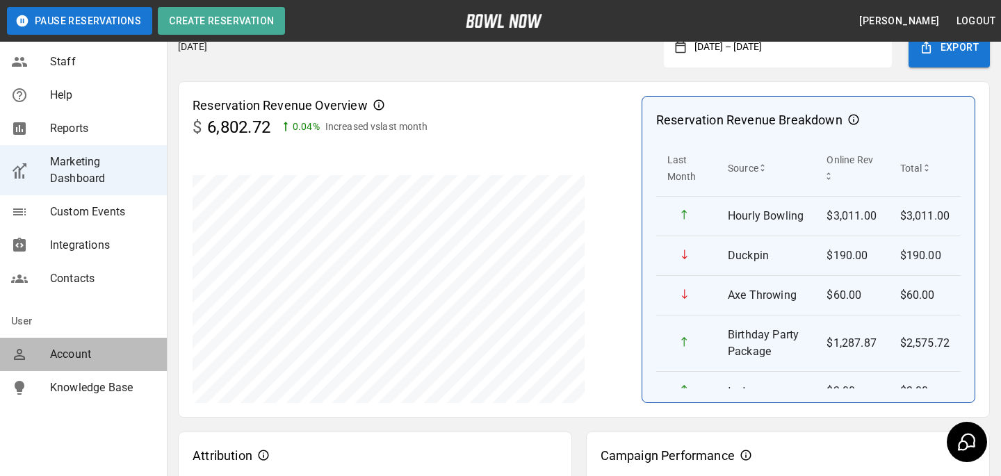
click at [106, 362] on span "Account" at bounding box center [103, 354] width 106 height 17
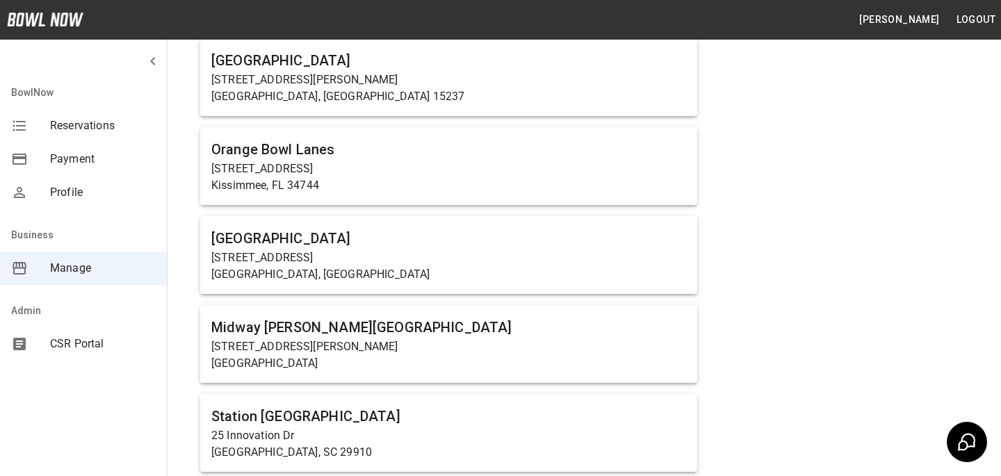
scroll to position [5868, 0]
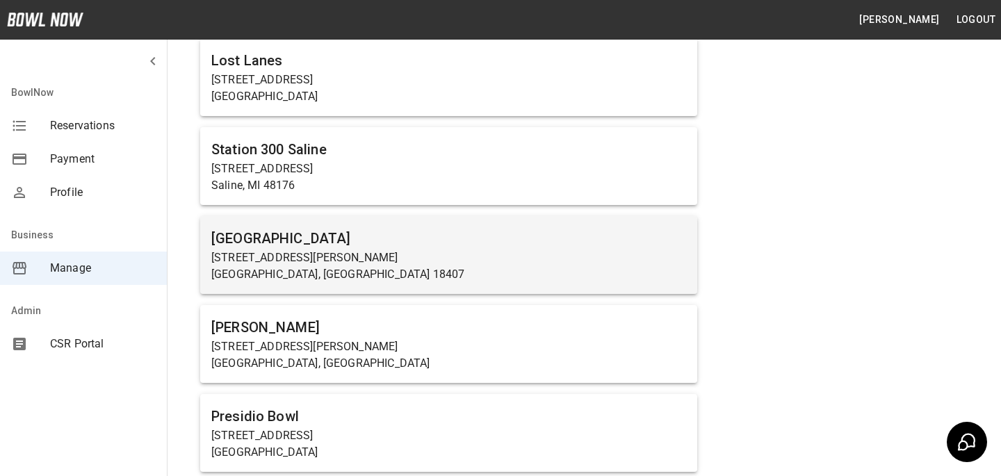
click at [444, 251] on p "1 Meredith St" at bounding box center [448, 258] width 475 height 17
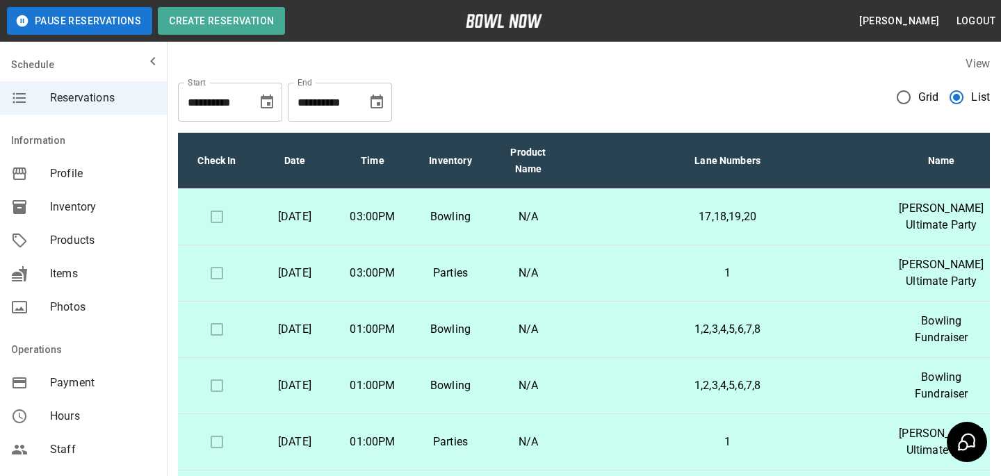
click at [270, 104] on icon "Choose date, selected date is Oct 1, 2025" at bounding box center [267, 102] width 17 height 17
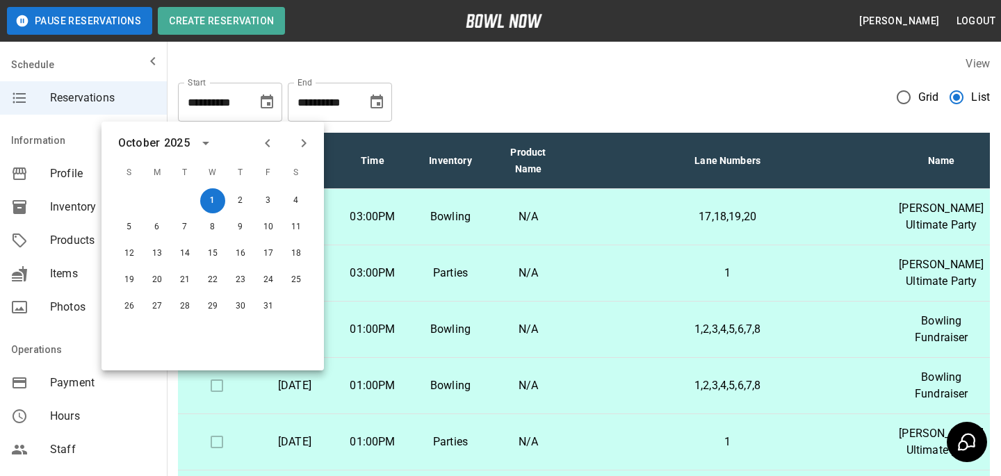
click at [275, 143] on icon "Previous month" at bounding box center [267, 143] width 17 height 17
click at [150, 195] on button "1" at bounding box center [157, 200] width 25 height 25
type input "**********"
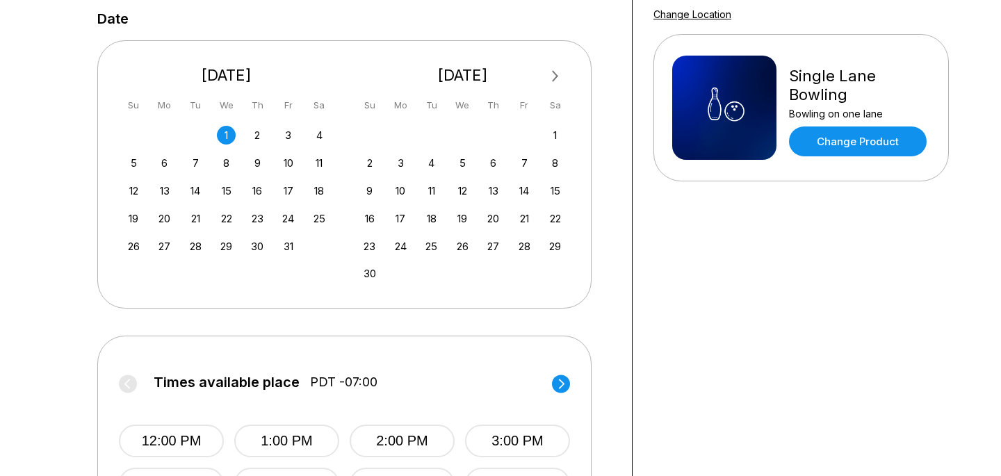
click at [191, 421] on div "12:00 PM 1:00 PM 2:00 PM 3:00 PM 4:00 PM 5:00 PM 6:00 PM 7:00 PM" at bounding box center [344, 449] width 451 height 104
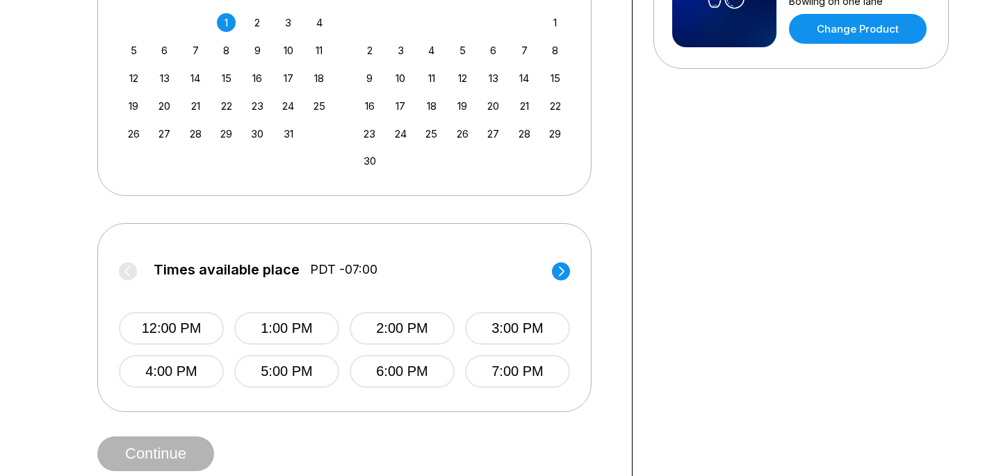
click at [189, 351] on div "12:00 PM 1:00 PM 2:00 PM 3:00 PM 4:00 PM 5:00 PM 6:00 PM 7:00 PM" at bounding box center [344, 336] width 451 height 104
click at [186, 337] on button "12:00 PM" at bounding box center [171, 328] width 105 height 33
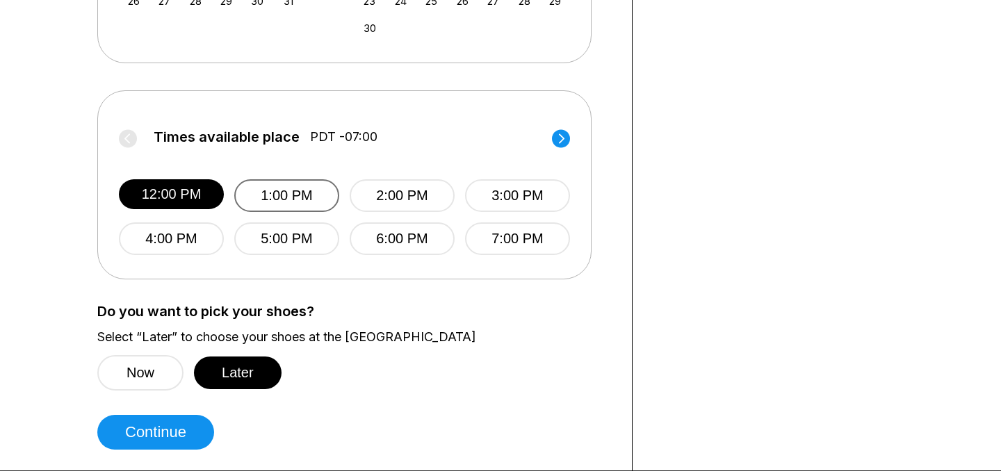
scroll to position [548, 0]
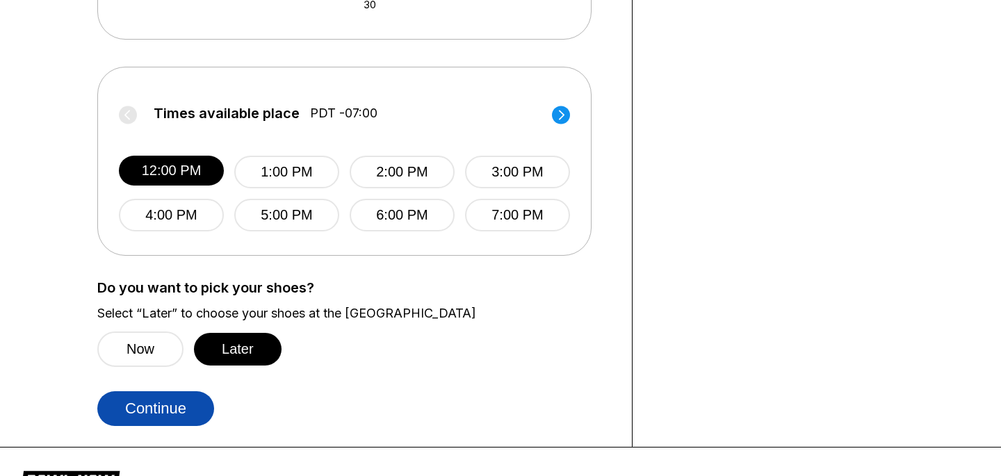
click at [166, 413] on button "Continue" at bounding box center [155, 408] width 117 height 35
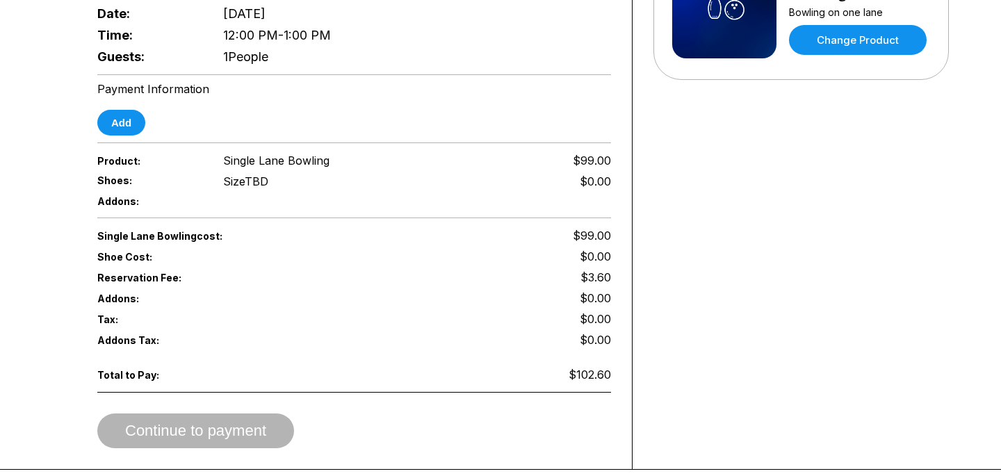
scroll to position [380, 0]
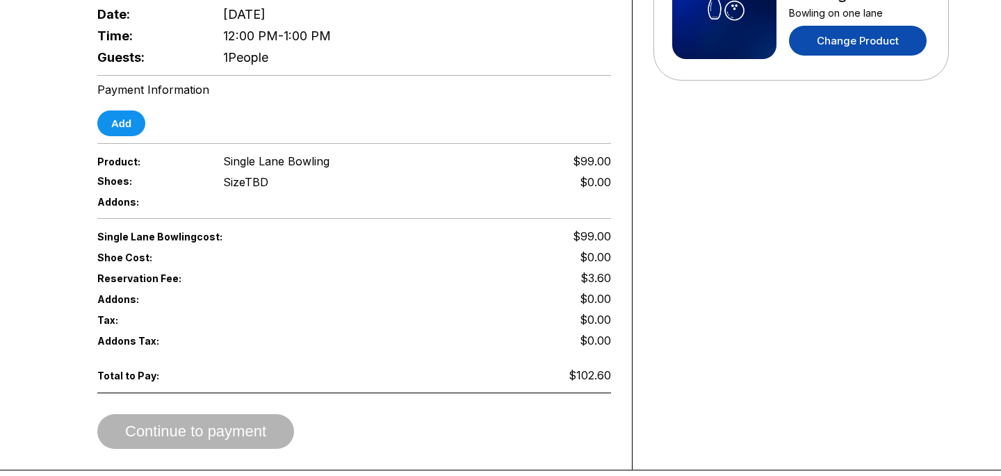
click at [839, 44] on link "Change Product" at bounding box center [858, 41] width 138 height 30
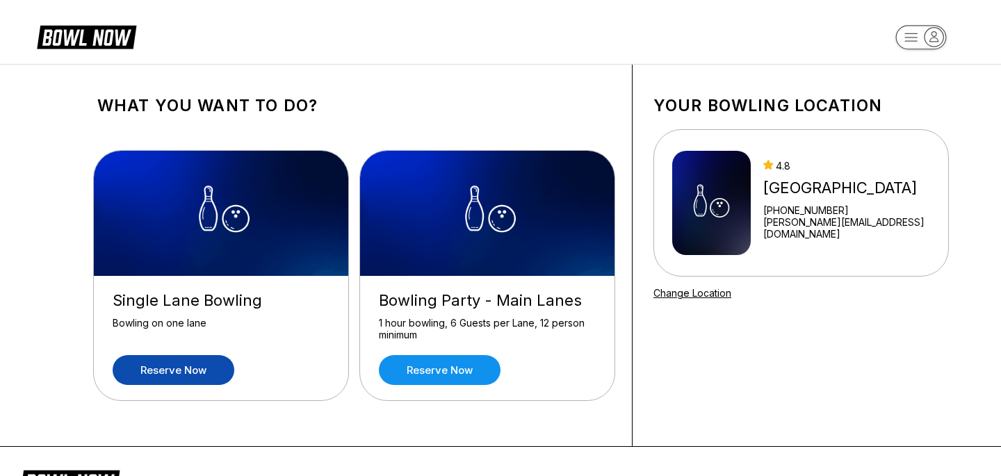
click at [188, 374] on link "Reserve now" at bounding box center [174, 370] width 122 height 30
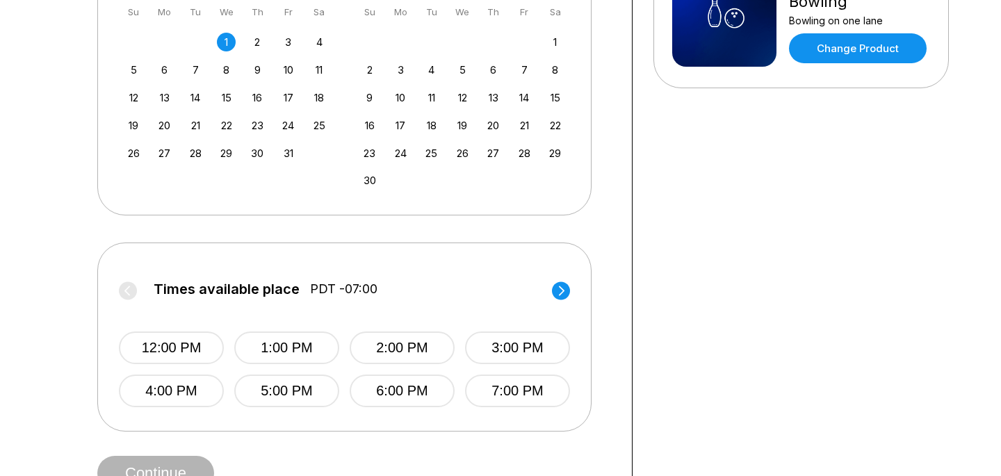
click at [193, 316] on div "12:00 PM 1:00 PM 2:00 PM 3:00 PM 4:00 PM 5:00 PM 6:00 PM 7:00 PM" at bounding box center [344, 356] width 451 height 104
click at [192, 353] on button "12:00 PM" at bounding box center [171, 348] width 105 height 33
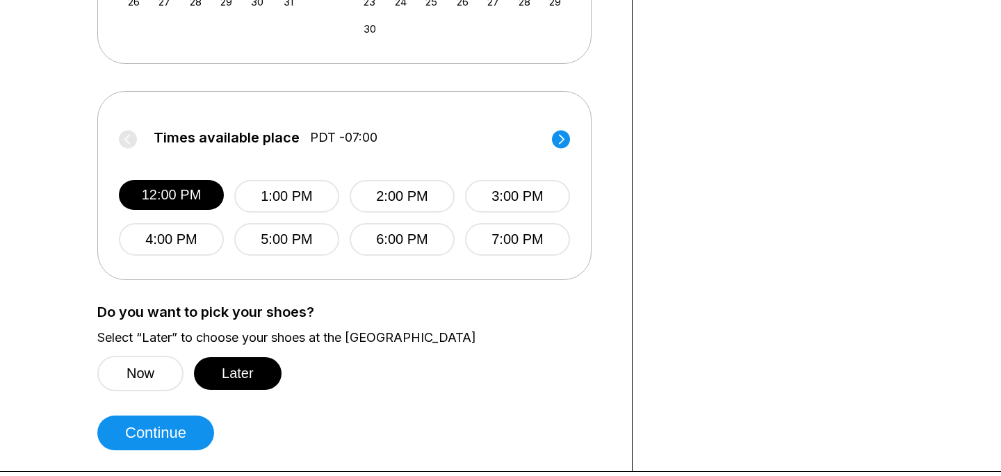
scroll to position [531, 0]
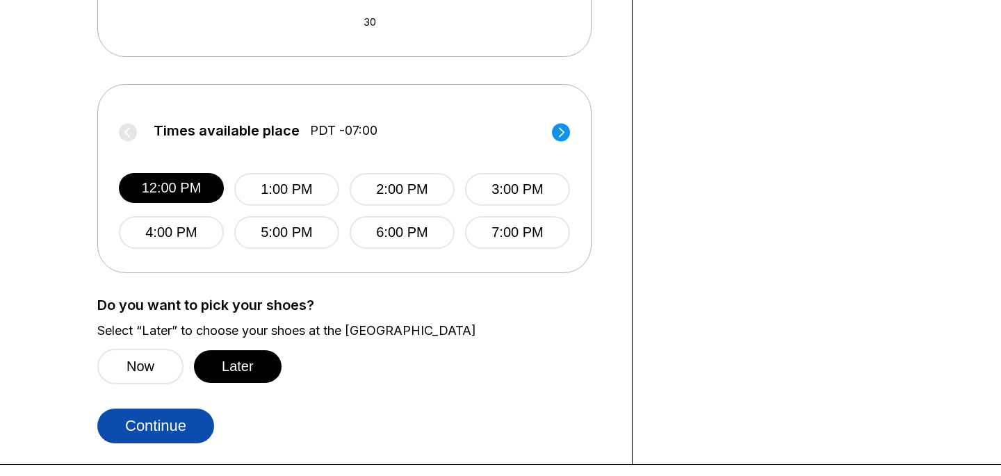
click at [180, 441] on button "Continue" at bounding box center [155, 426] width 117 height 35
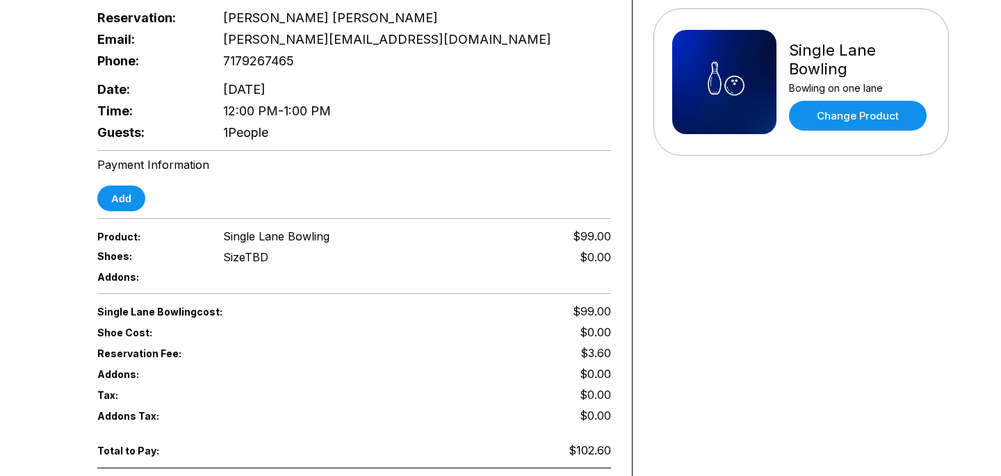
scroll to position [314, 0]
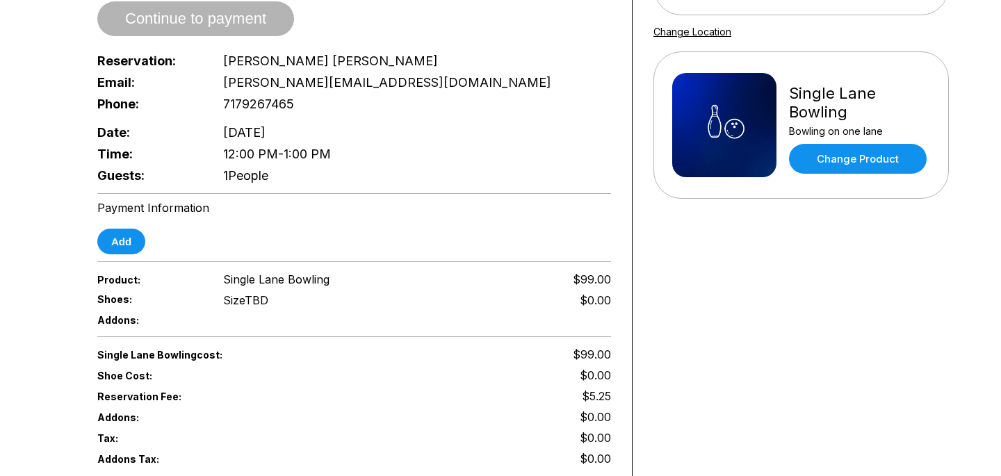
scroll to position [342, 0]
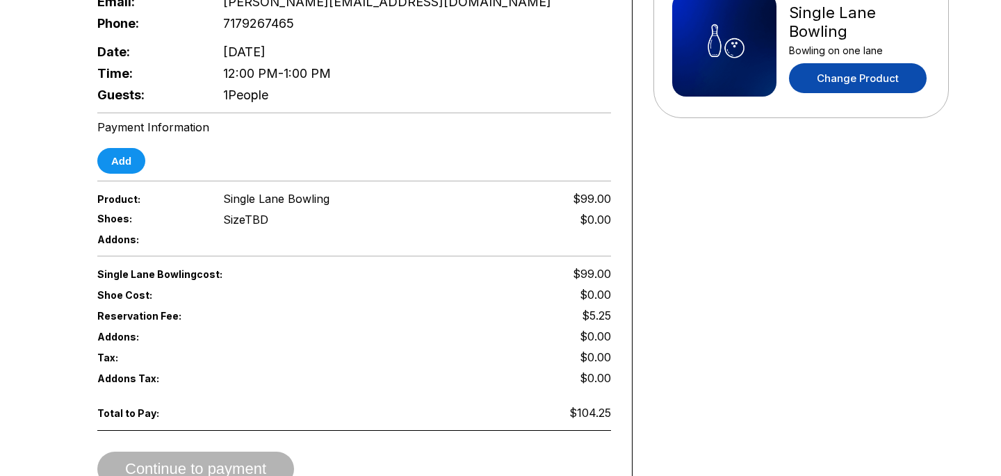
click at [878, 71] on link "Change Product" at bounding box center [858, 78] width 138 height 30
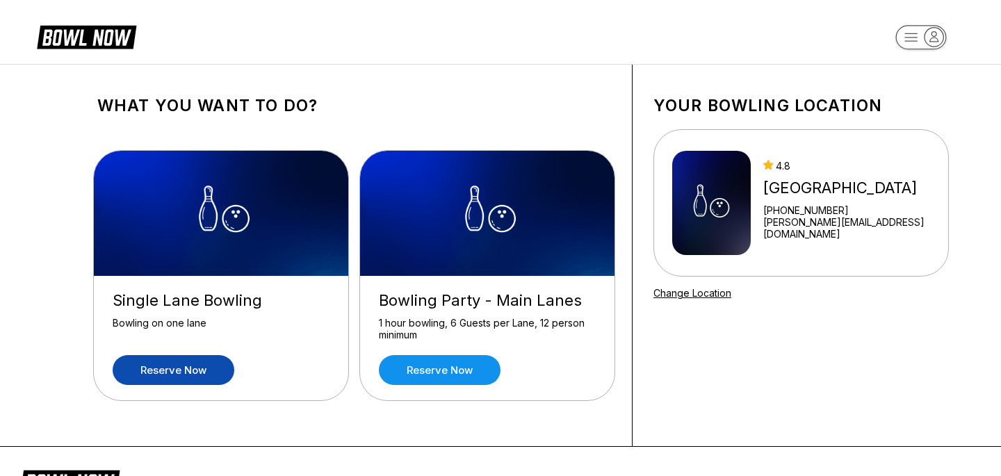
click at [145, 357] on link "Reserve now" at bounding box center [174, 370] width 122 height 30
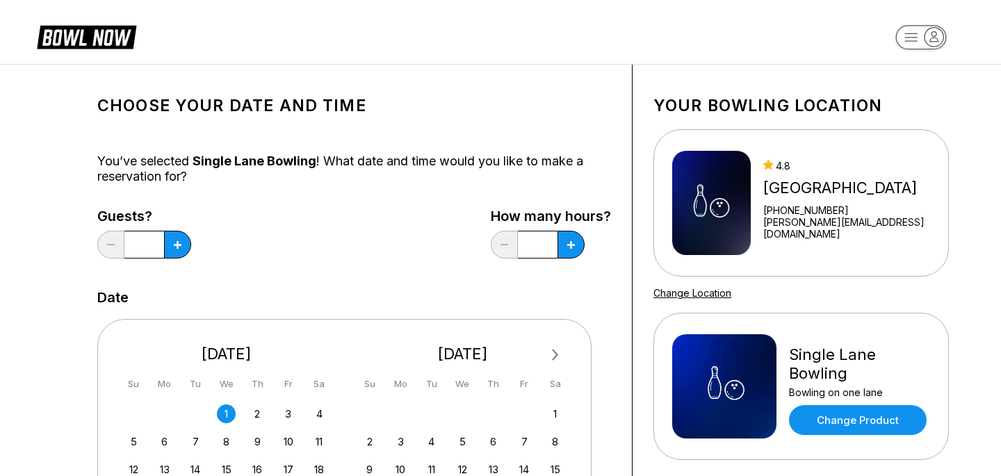
scroll to position [75, 0]
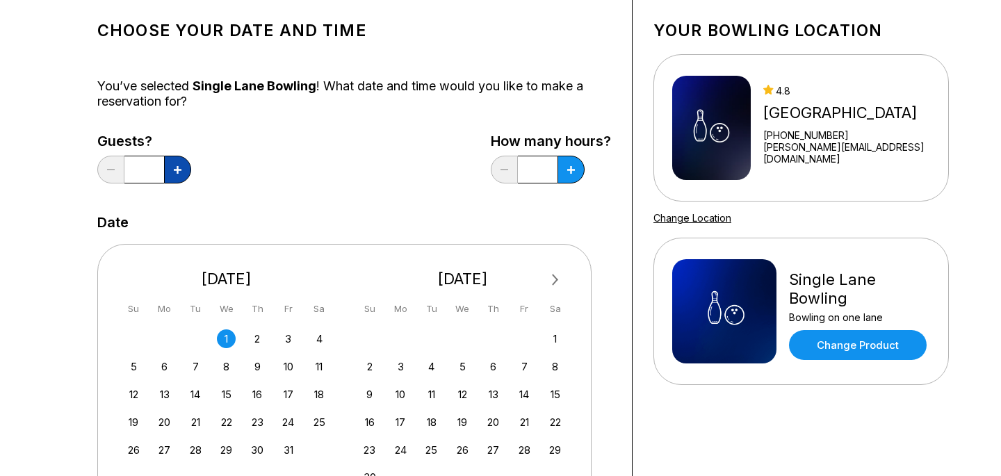
click at [177, 176] on button at bounding box center [177, 170] width 27 height 28
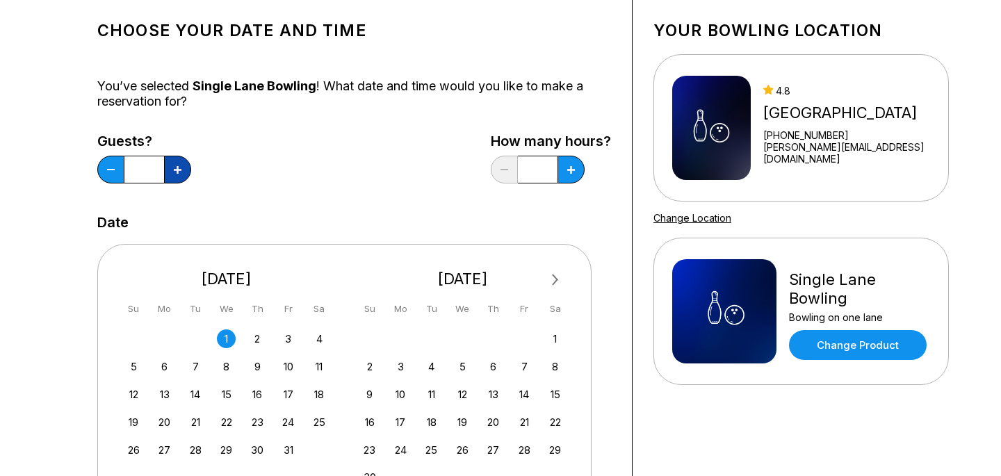
type input "*"
click at [339, 183] on div "Guests? * How many hours? *" at bounding box center [354, 162] width 514 height 57
click at [576, 168] on button at bounding box center [571, 170] width 27 height 28
type input "*"
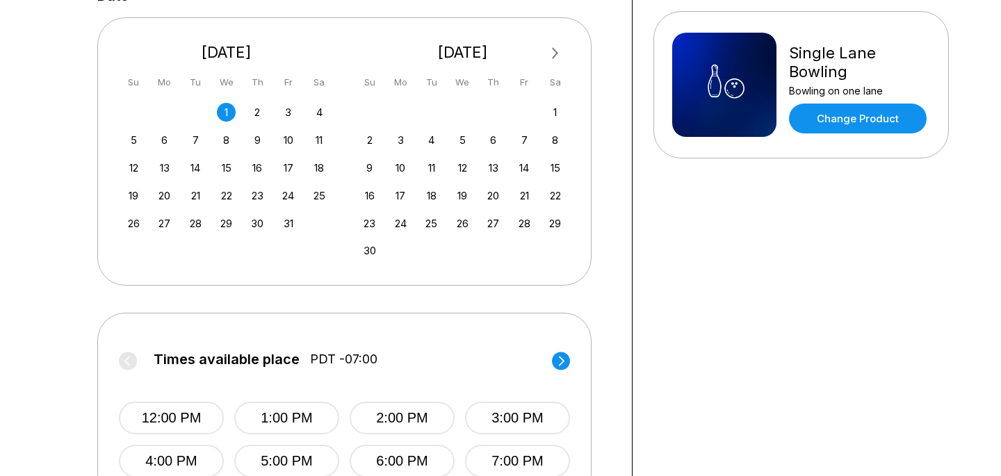
scroll to position [326, 0]
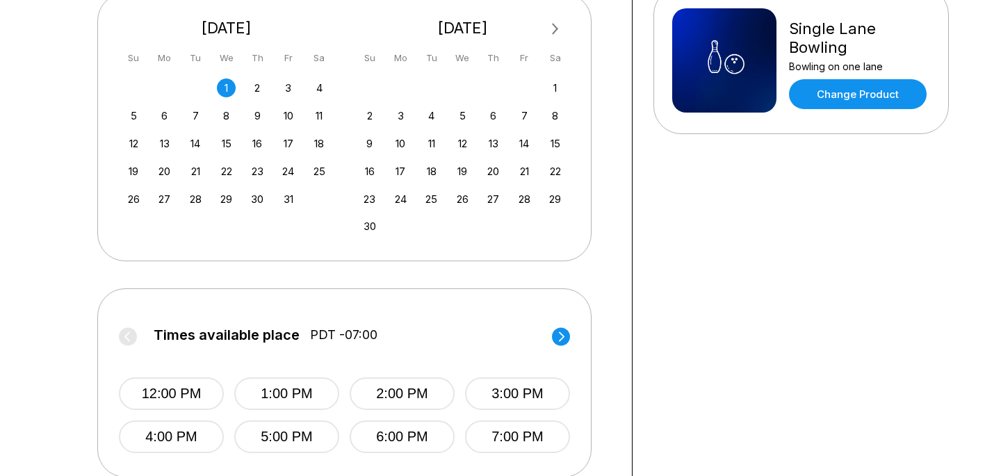
click at [192, 377] on div "12:00 PM 1:00 PM 2:00 PM 3:00 PM 4:00 PM 5:00 PM 6:00 PM 7:00 PM" at bounding box center [344, 402] width 451 height 104
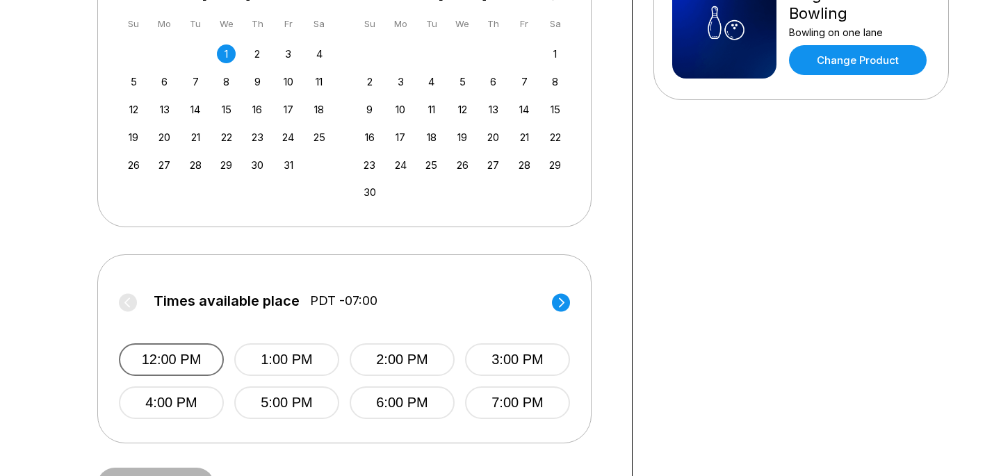
click at [195, 355] on button "12:00 PM" at bounding box center [171, 359] width 105 height 33
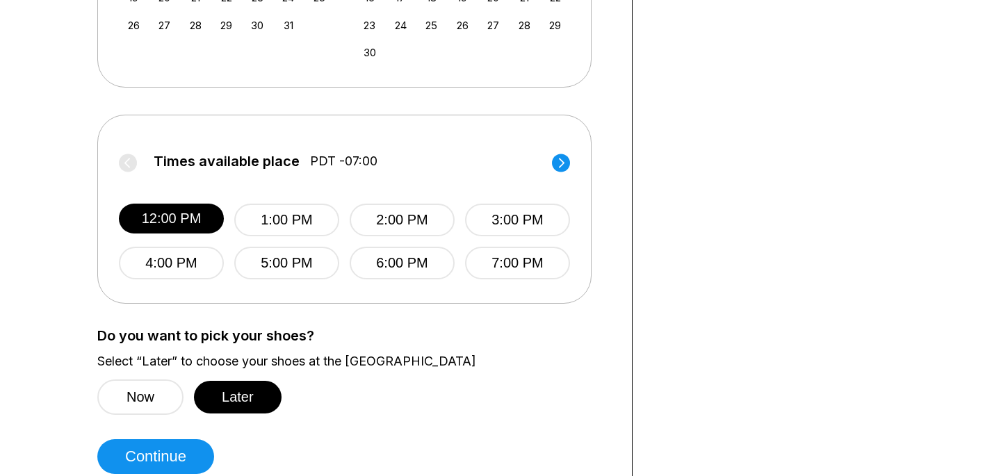
scroll to position [499, 0]
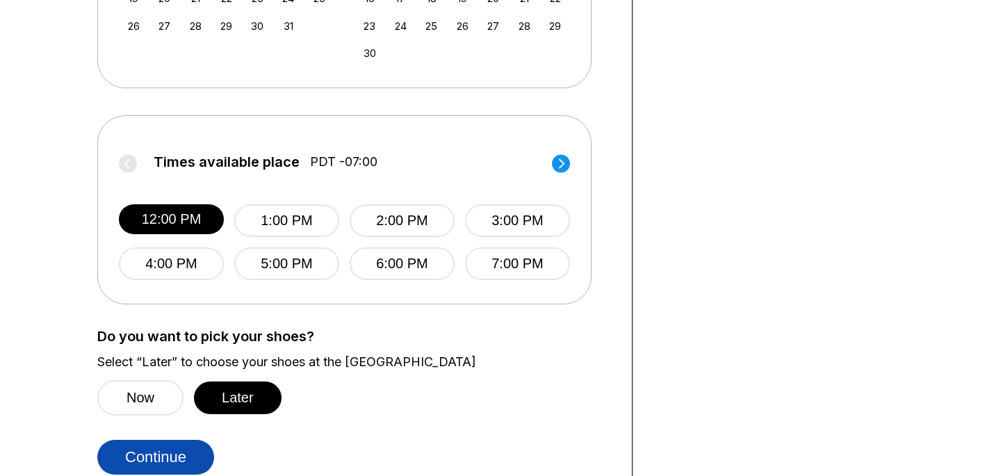
click at [186, 454] on button "Continue" at bounding box center [155, 457] width 117 height 35
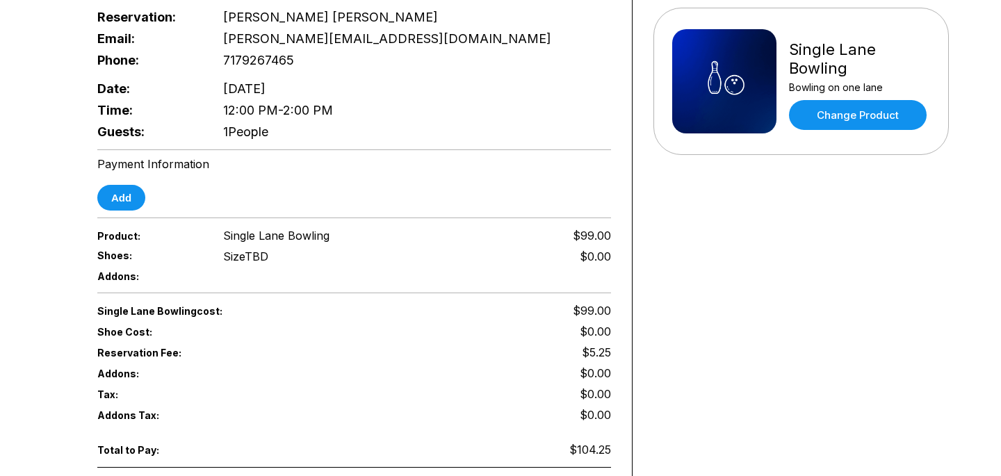
scroll to position [328, 0]
